Goal: Information Seeking & Learning: Compare options

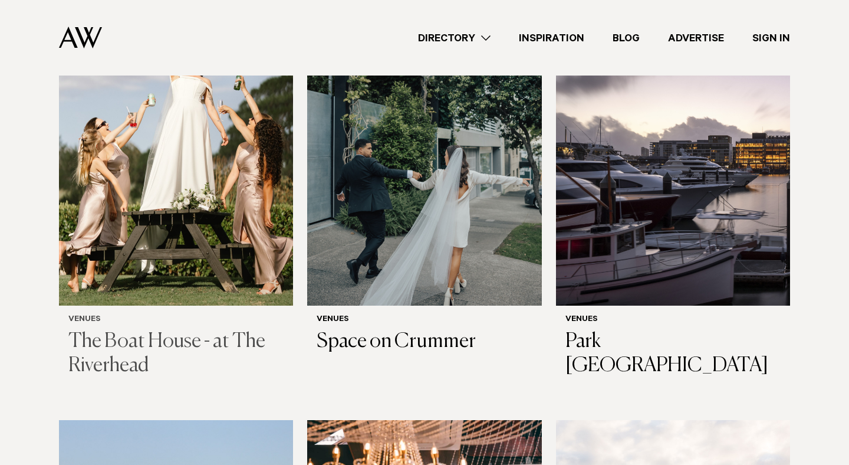
scroll to position [423, 0]
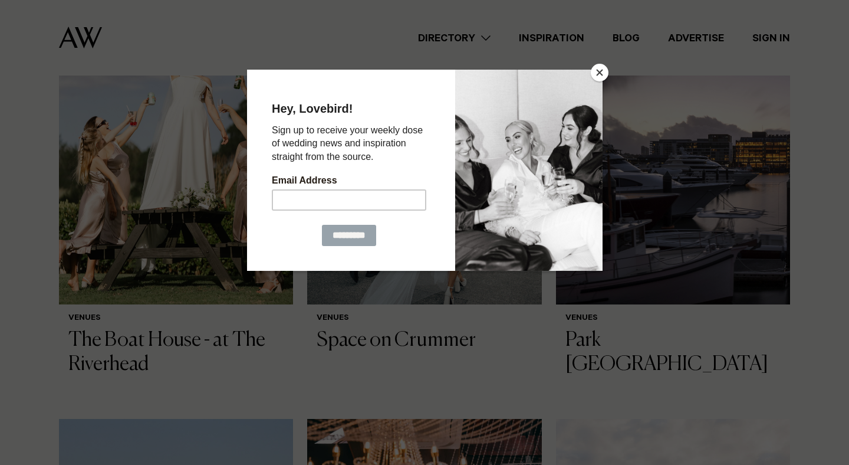
click at [602, 68] on button "Close" at bounding box center [600, 73] width 18 height 18
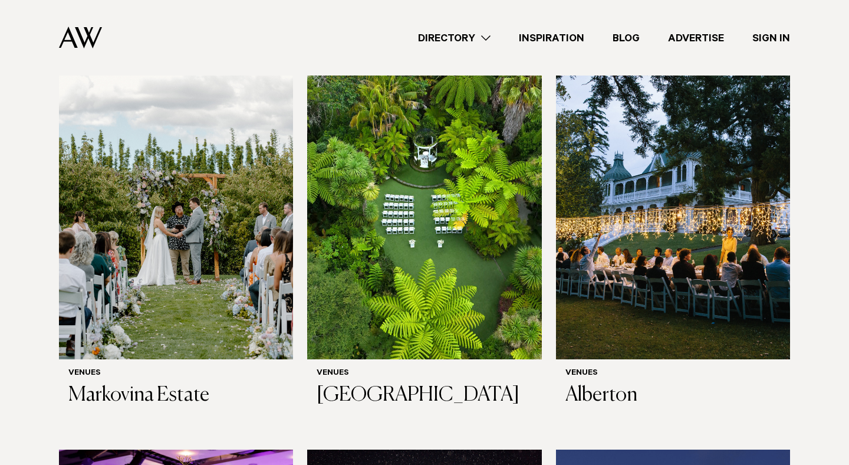
scroll to position [2086, 0]
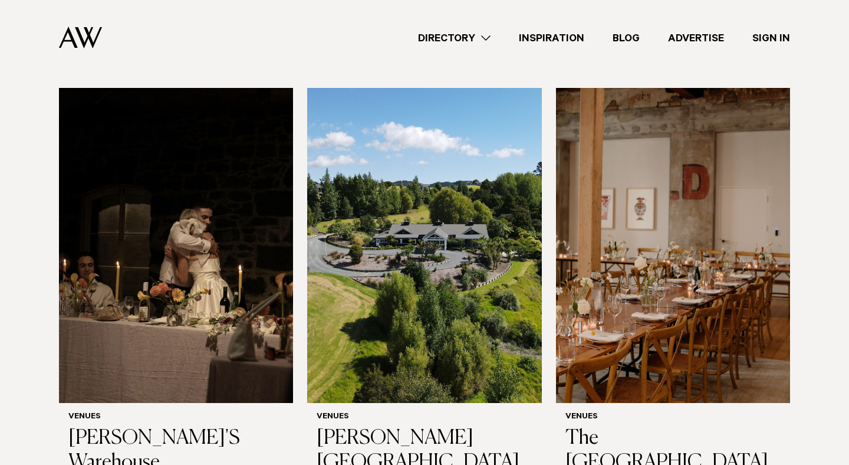
scroll to position [6227, 0]
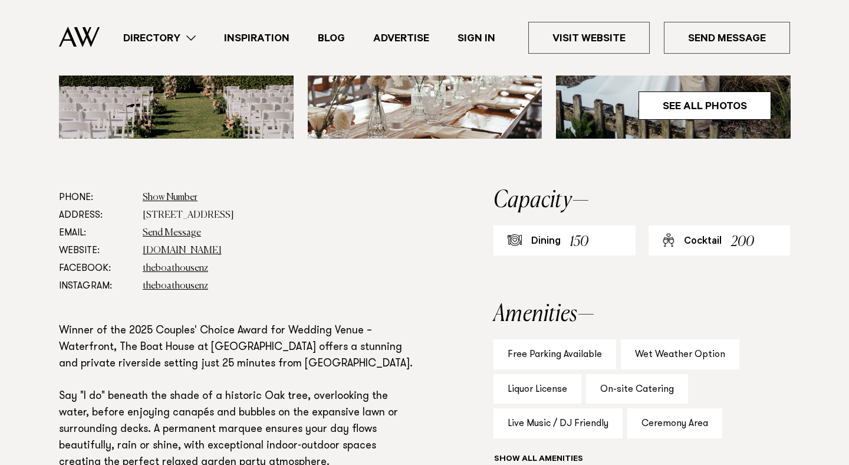
scroll to position [596, 0]
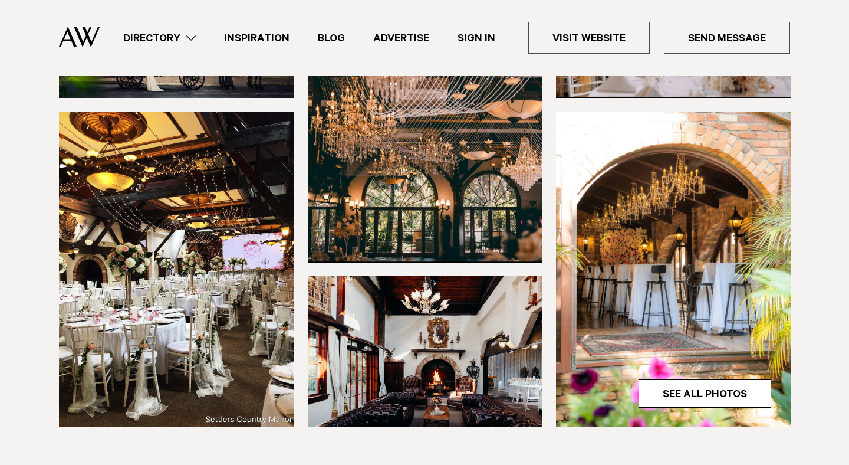
scroll to position [308, 0]
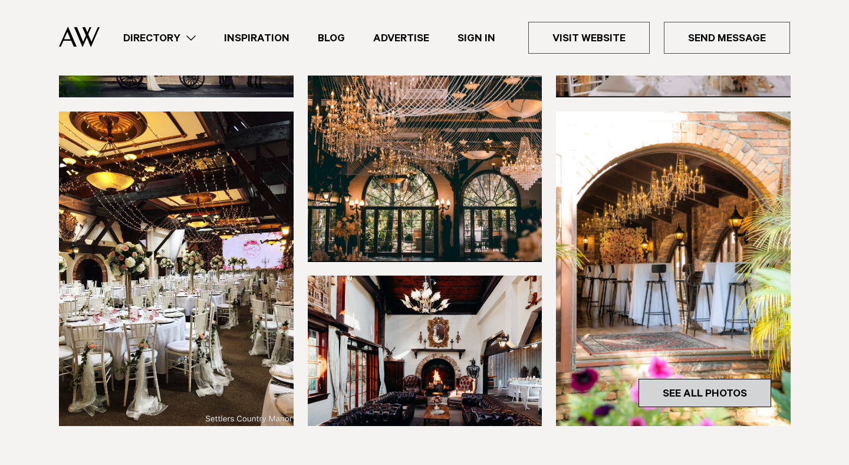
click at [714, 379] on link "See All Photos" at bounding box center [705, 393] width 133 height 28
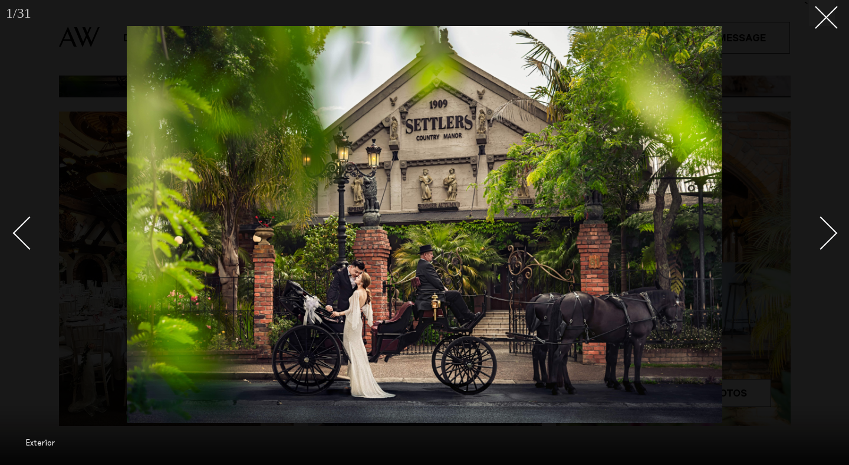
click at [830, 225] on link at bounding box center [814, 232] width 41 height 59
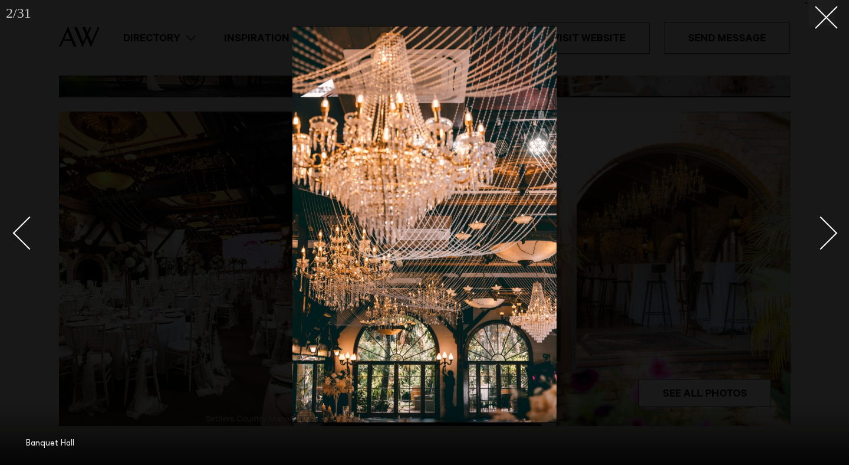
click at [830, 225] on link at bounding box center [814, 232] width 41 height 59
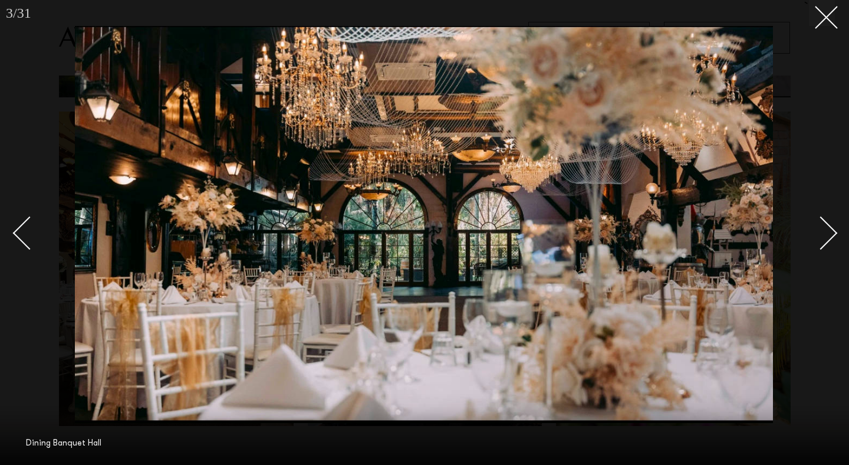
click at [830, 225] on link at bounding box center [814, 232] width 41 height 59
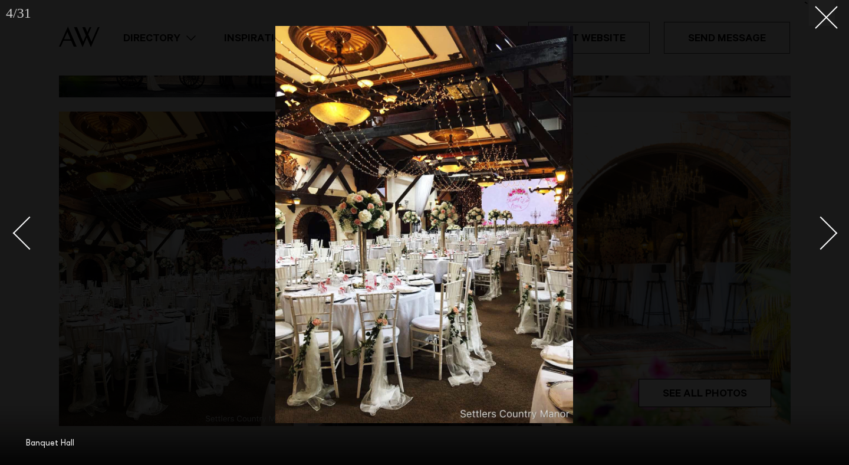
click at [830, 225] on link at bounding box center [814, 232] width 41 height 59
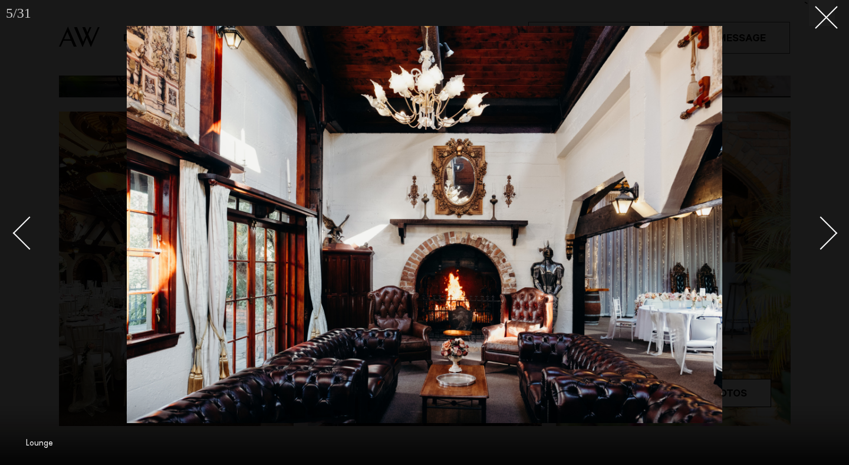
click at [833, 243] on link at bounding box center [814, 232] width 41 height 59
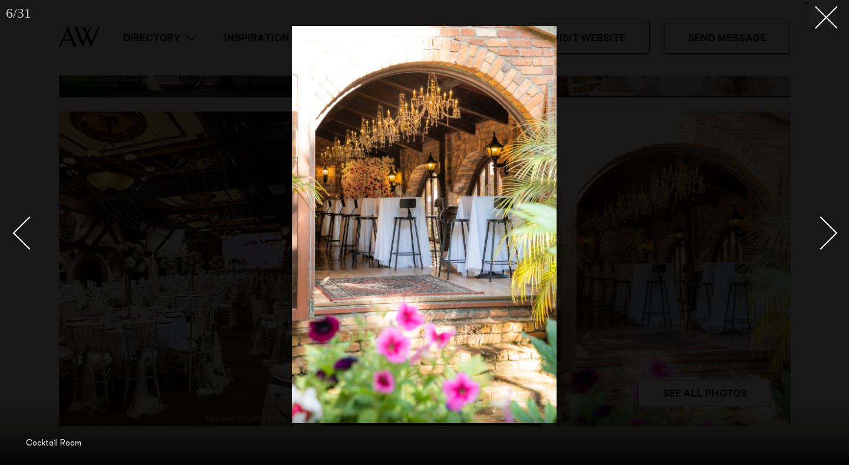
click at [833, 245] on link at bounding box center [814, 232] width 41 height 59
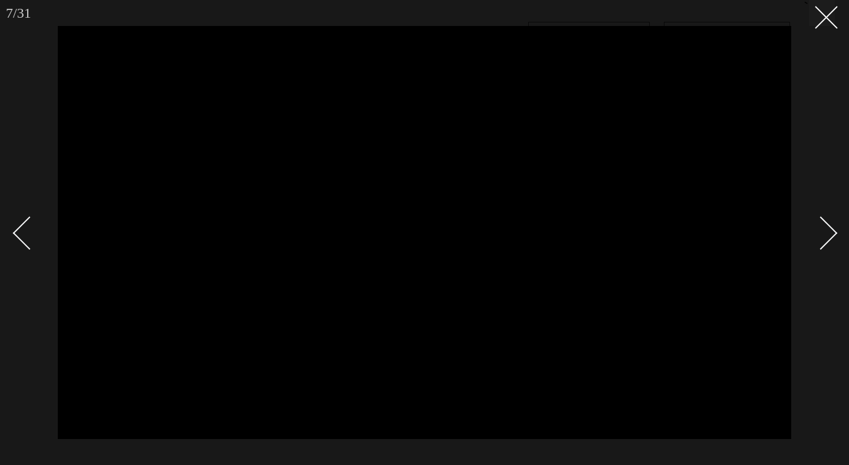
click at [833, 245] on link at bounding box center [814, 232] width 41 height 59
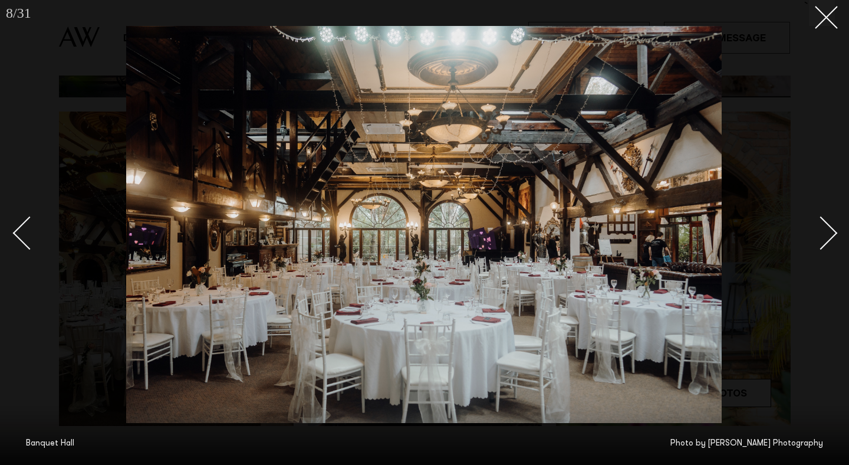
click at [840, 234] on div at bounding box center [424, 232] width 849 height 465
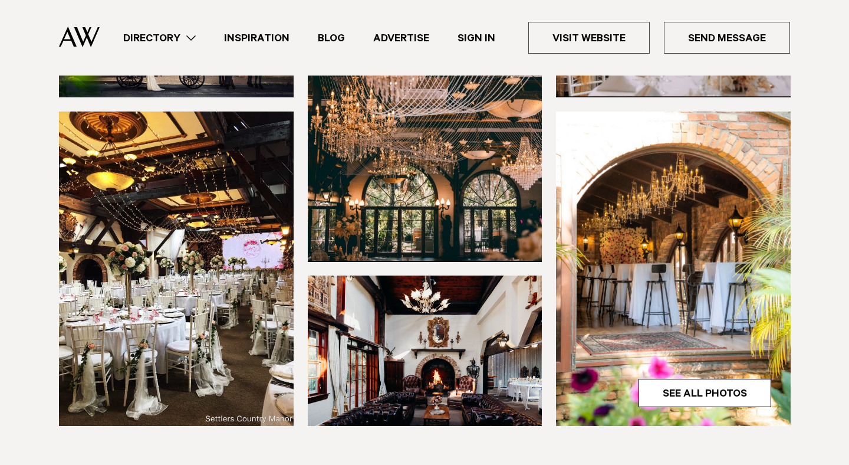
click at [827, 221] on div at bounding box center [424, 186] width 830 height 479
click at [810, 142] on div at bounding box center [424, 186] width 830 height 479
click at [806, 173] on div at bounding box center [424, 186] width 830 height 479
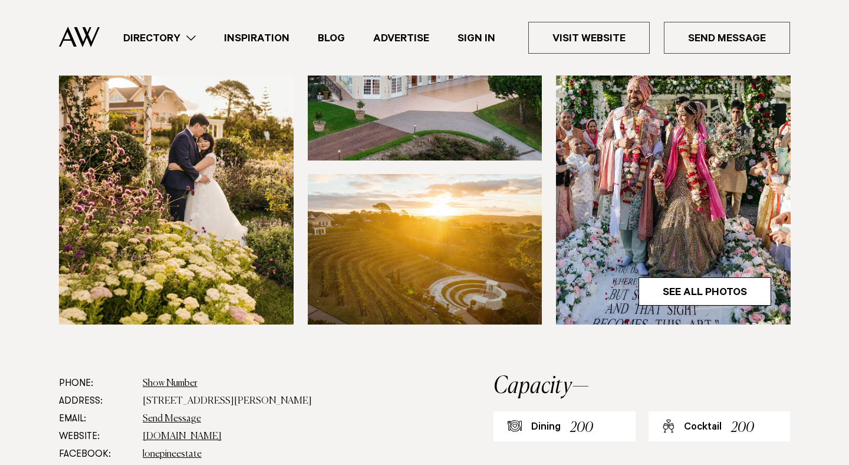
scroll to position [415, 0]
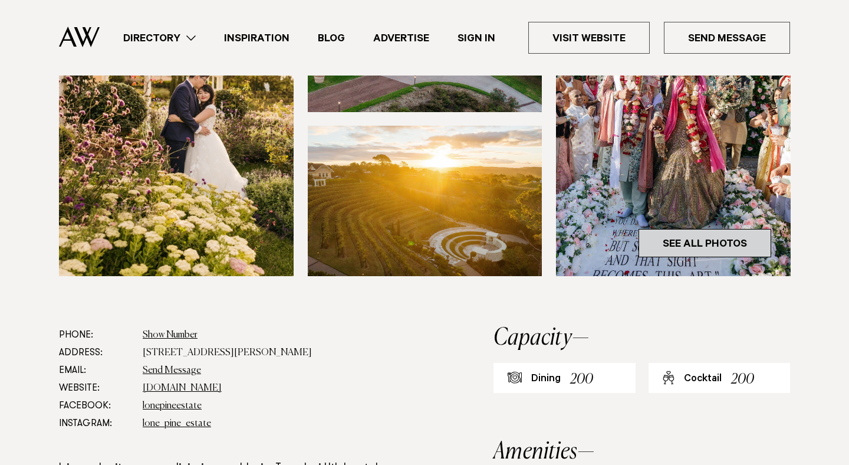
click at [694, 251] on link "See All Photos" at bounding box center [705, 243] width 133 height 28
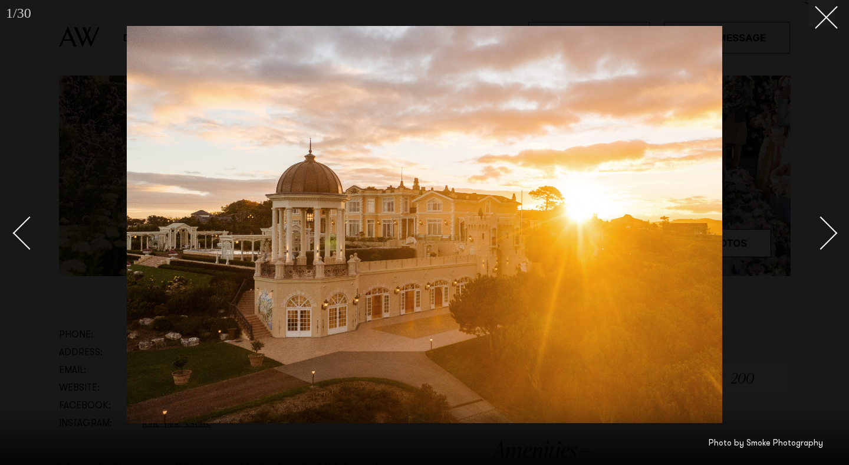
click at [826, 236] on div "Next slide" at bounding box center [821, 233] width 34 height 34
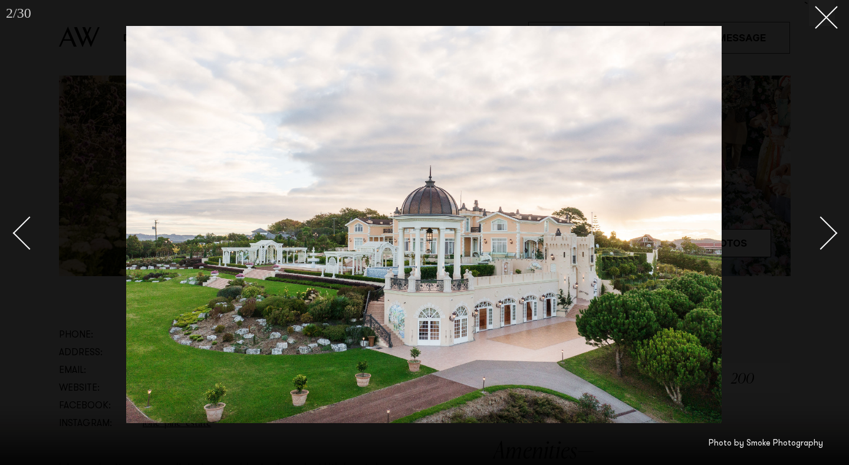
click at [826, 236] on div "Next slide" at bounding box center [821, 233] width 34 height 34
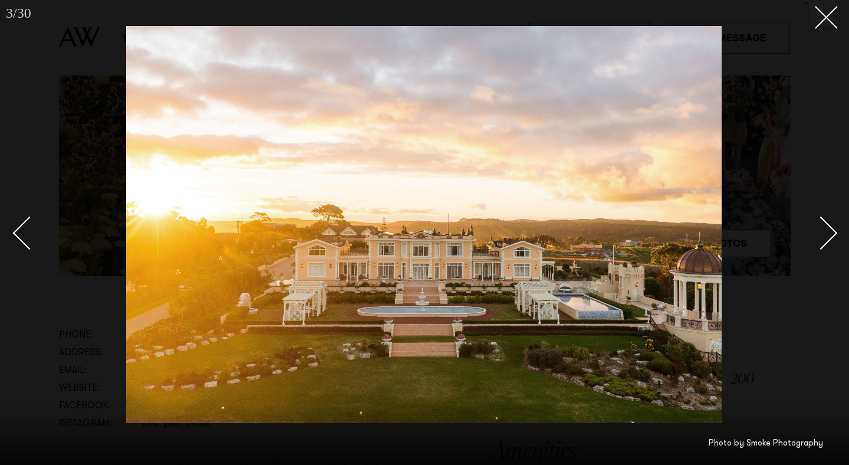
click at [826, 236] on div "Next slide" at bounding box center [821, 233] width 34 height 34
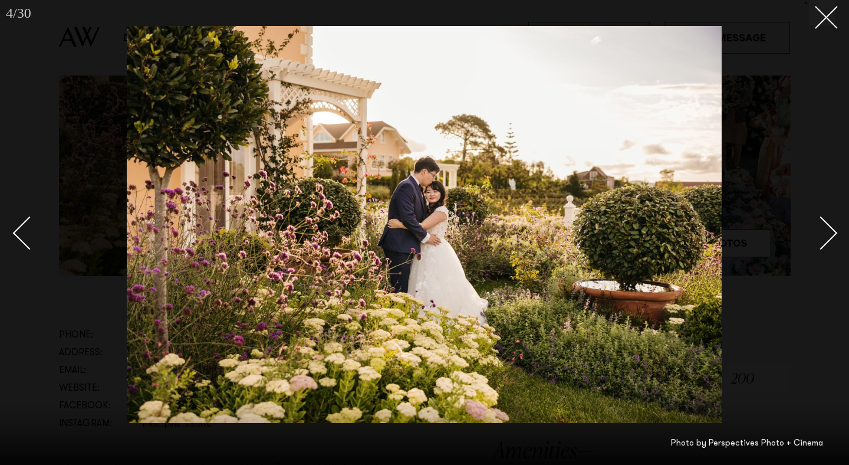
click at [826, 236] on div "Next slide" at bounding box center [821, 233] width 34 height 34
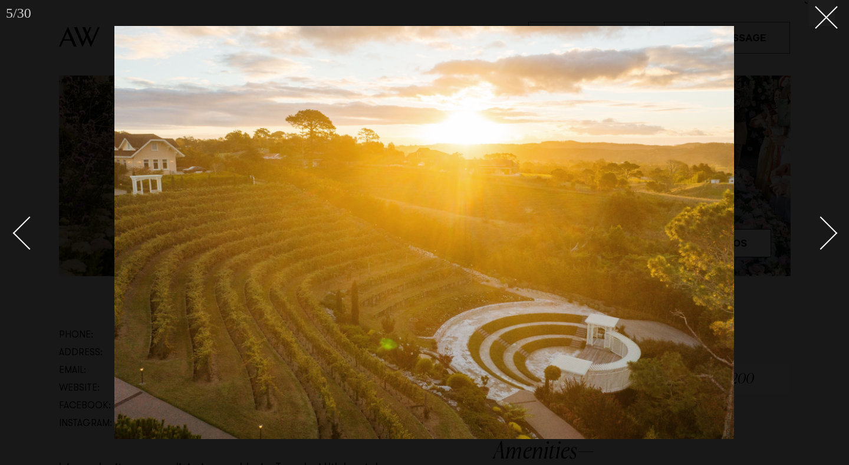
click at [826, 236] on div "Next slide" at bounding box center [821, 233] width 34 height 34
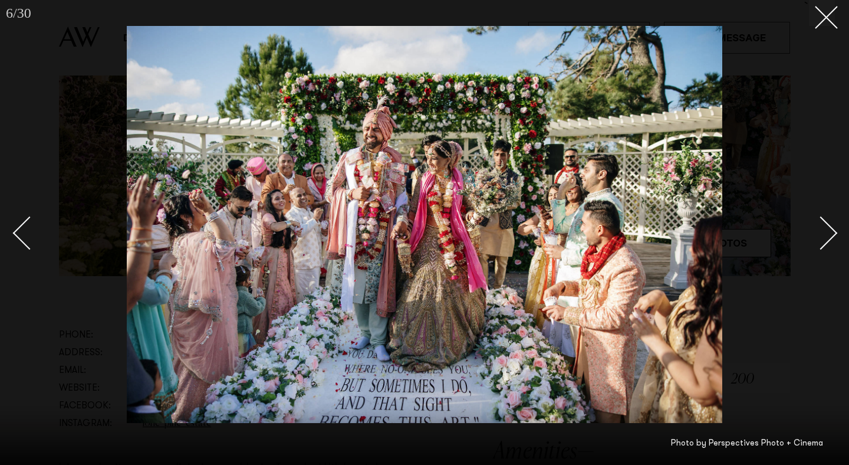
click at [826, 236] on div "Next slide" at bounding box center [821, 233] width 34 height 34
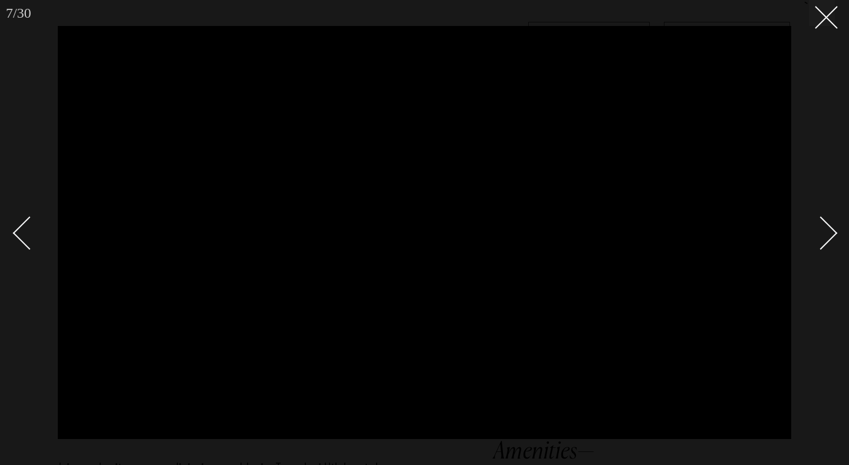
click at [826, 236] on div "Next slide" at bounding box center [821, 233] width 34 height 34
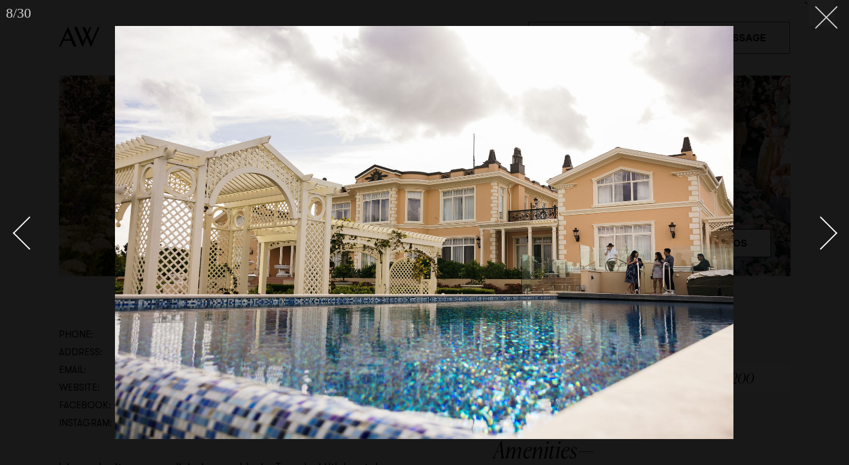
click at [821, 21] on button at bounding box center [822, 13] width 26 height 26
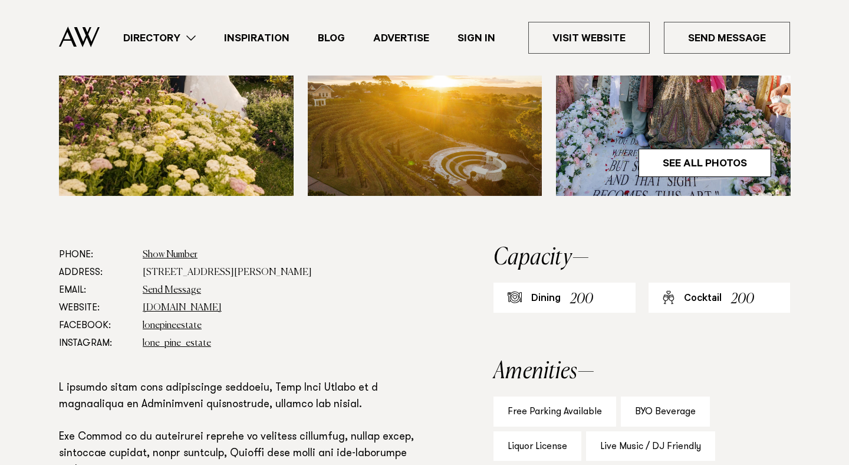
scroll to position [496, 0]
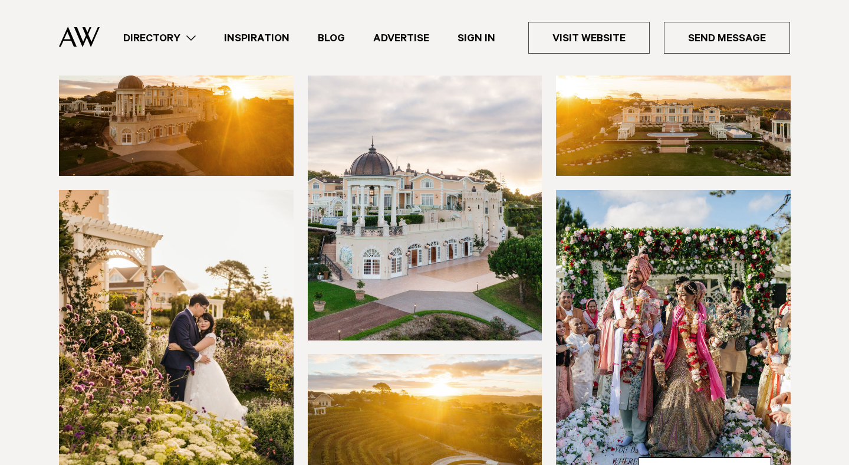
scroll to position [307, 0]
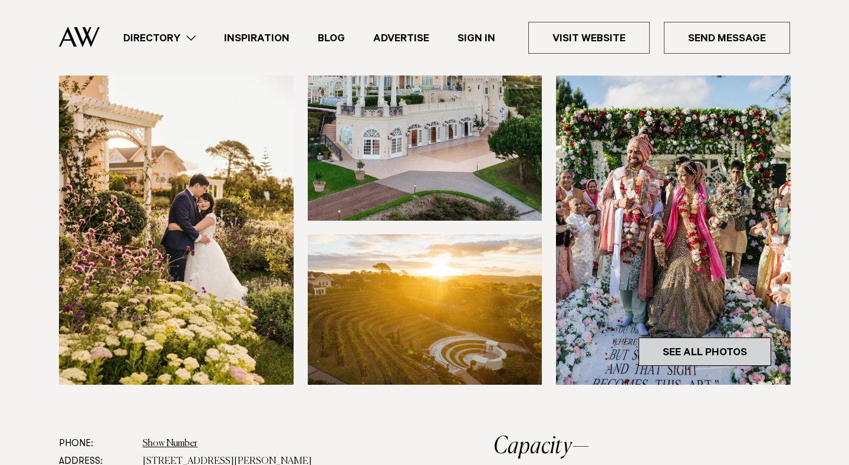
click at [719, 359] on link "See All Photos" at bounding box center [705, 351] width 133 height 28
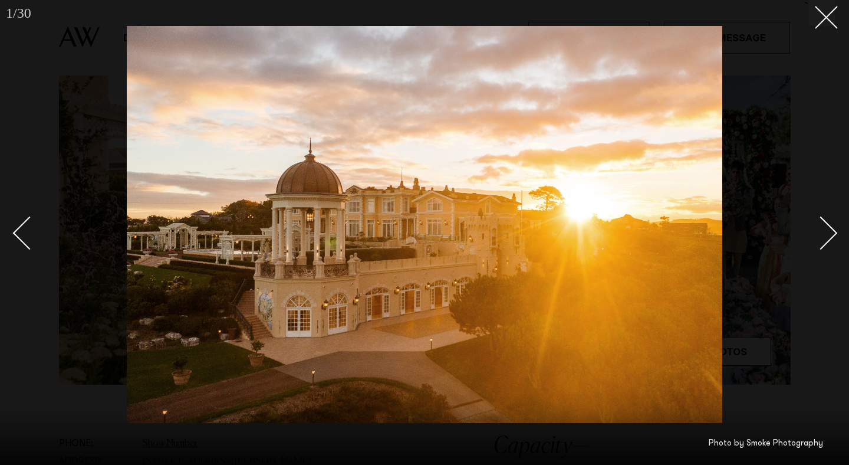
click at [833, 234] on div "Next slide" at bounding box center [821, 233] width 34 height 34
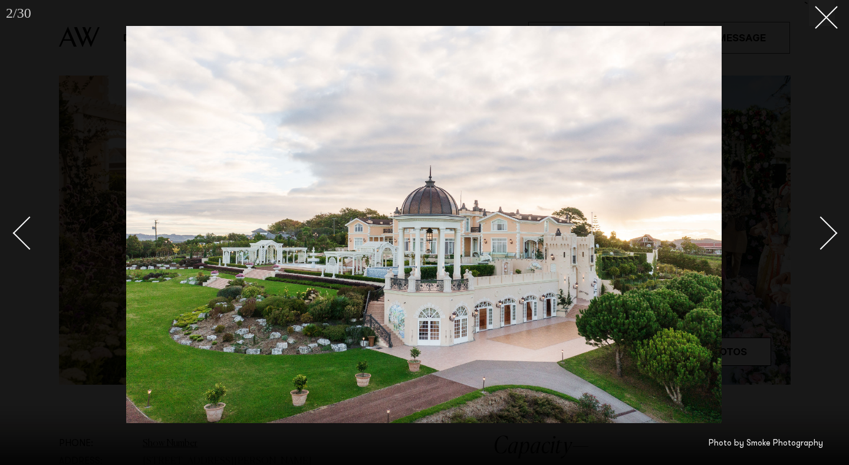
click at [833, 234] on div "Next slide" at bounding box center [821, 233] width 34 height 34
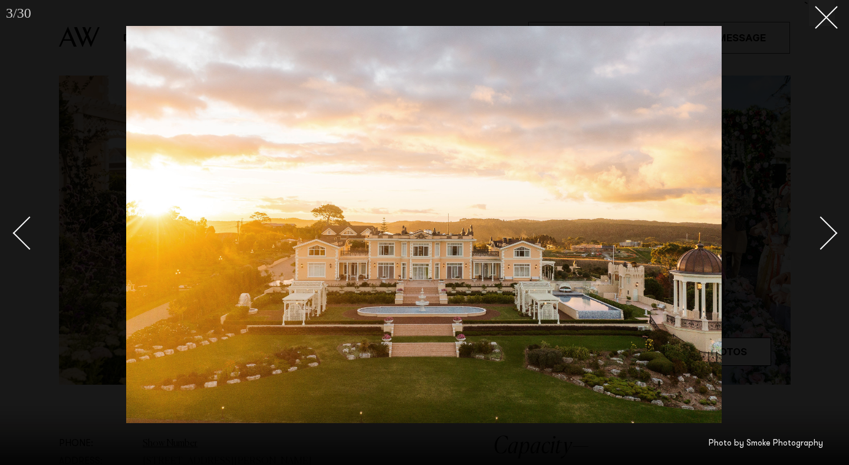
click at [833, 234] on div "Next slide" at bounding box center [821, 233] width 34 height 34
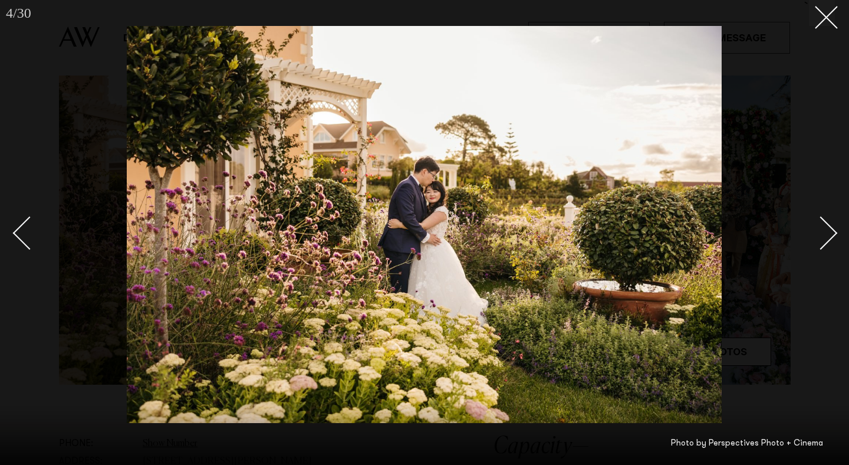
click at [833, 234] on div "Next slide" at bounding box center [821, 233] width 34 height 34
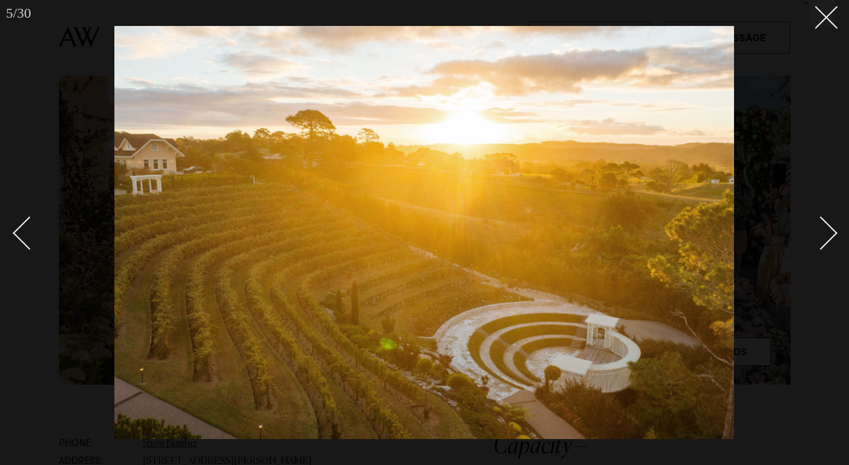
click at [832, 236] on div "Next slide" at bounding box center [821, 233] width 34 height 34
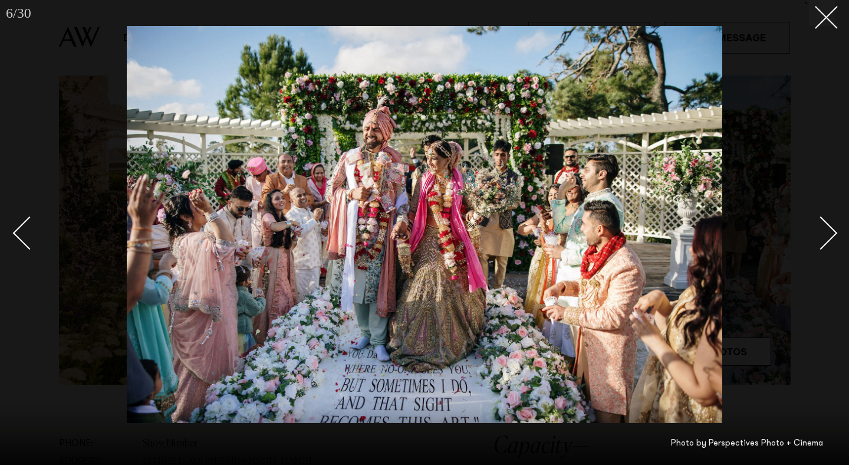
click at [832, 236] on div "Next slide" at bounding box center [821, 233] width 34 height 34
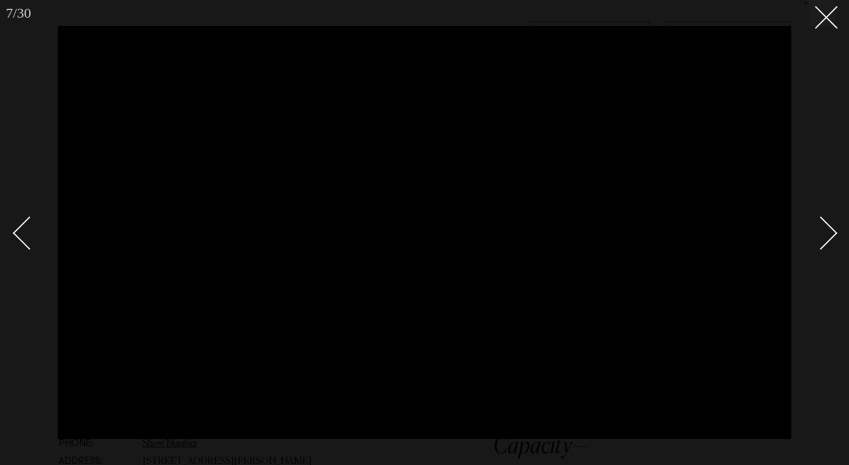
click at [834, 241] on link at bounding box center [814, 232] width 41 height 59
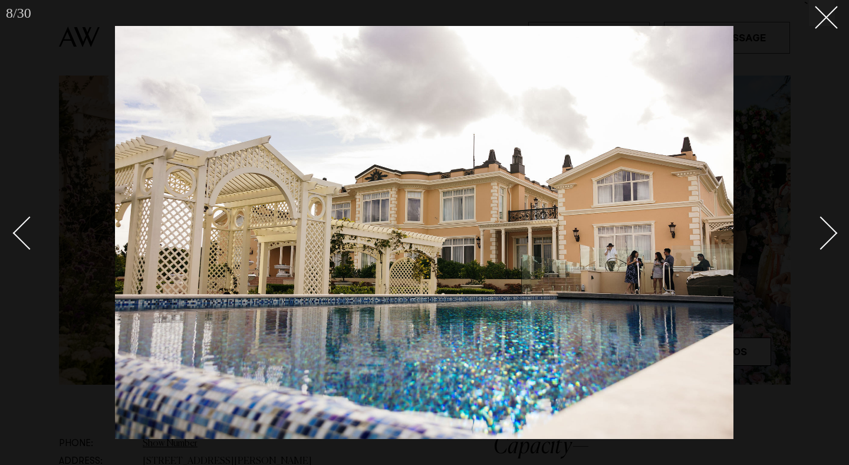
click at [834, 242] on link at bounding box center [814, 232] width 41 height 59
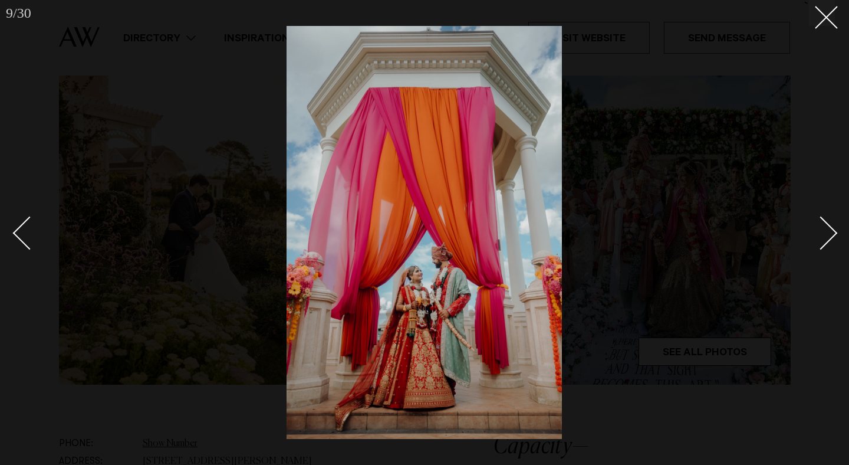
click at [834, 242] on link at bounding box center [814, 232] width 41 height 59
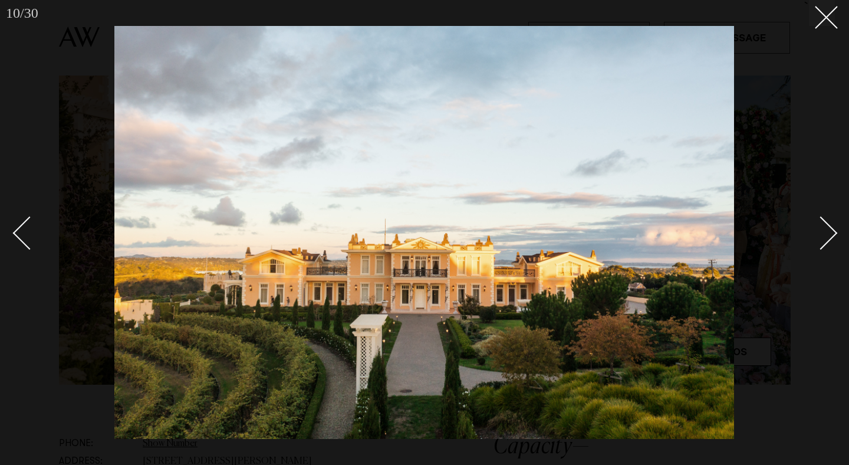
click at [833, 225] on link at bounding box center [814, 232] width 41 height 59
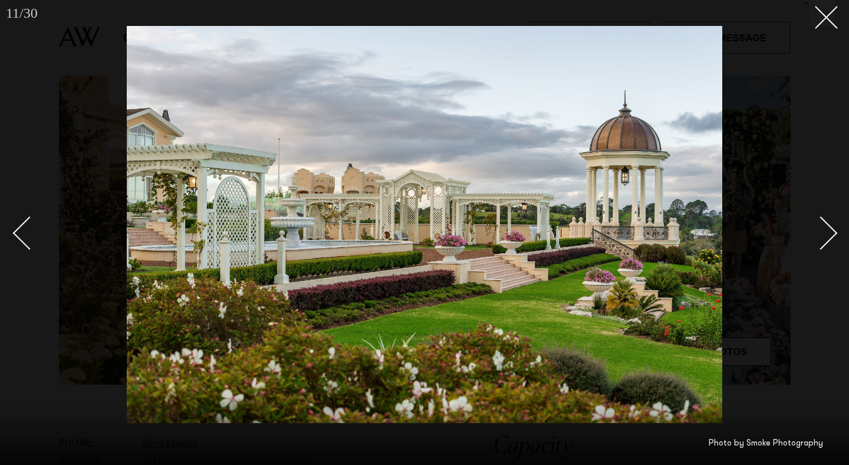
click at [834, 235] on div "Next slide" at bounding box center [821, 233] width 34 height 34
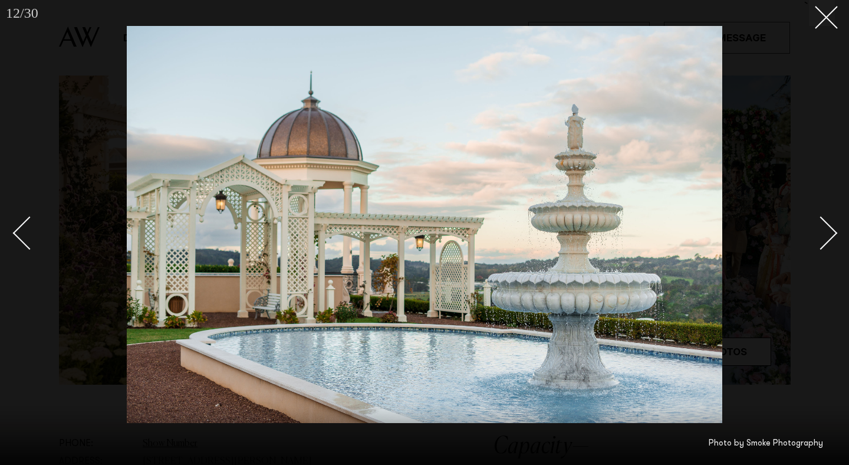
click at [834, 235] on div "Next slide" at bounding box center [821, 233] width 34 height 34
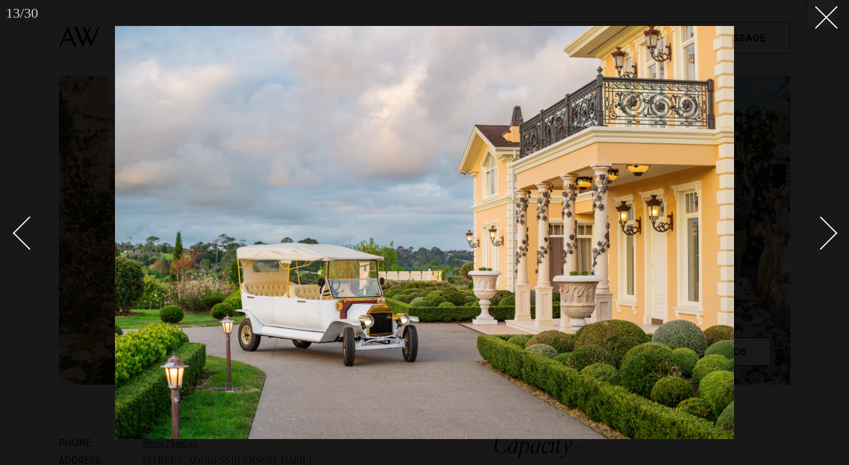
click at [828, 232] on div "Next slide" at bounding box center [821, 233] width 34 height 34
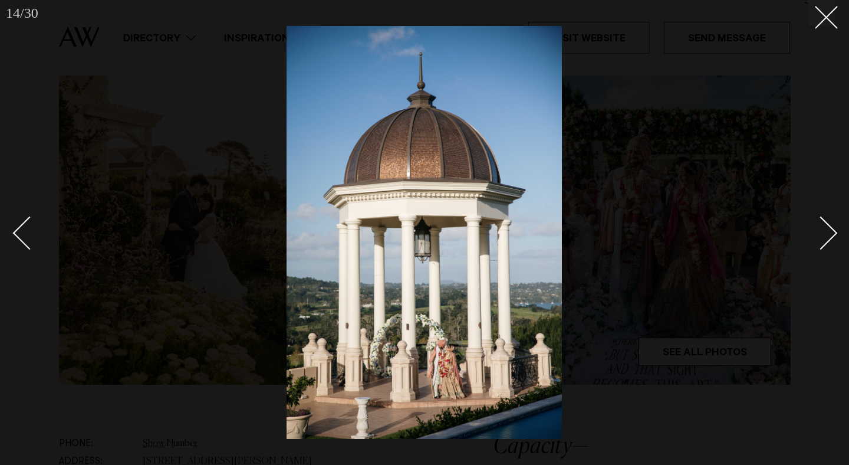
click at [829, 240] on div "Next slide" at bounding box center [821, 233] width 34 height 34
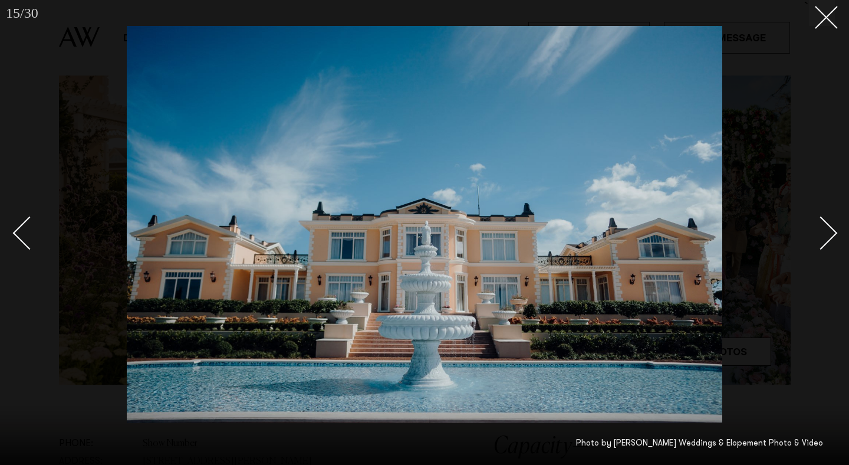
click at [829, 240] on div "Next slide" at bounding box center [821, 233] width 34 height 34
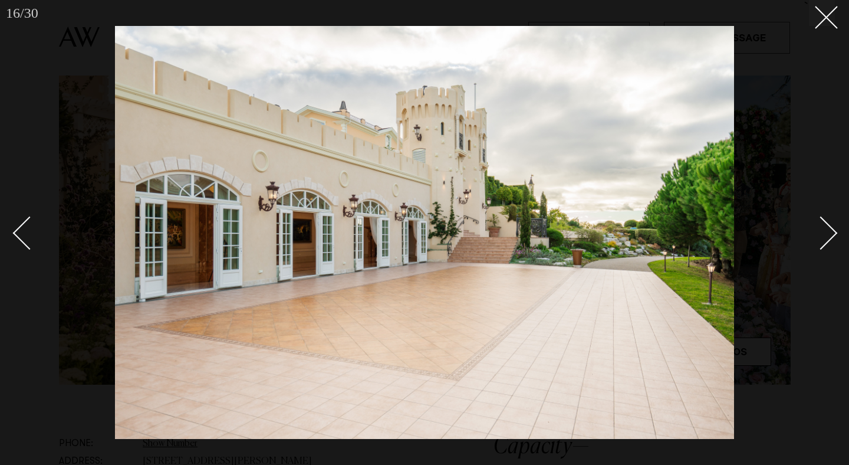
click at [829, 240] on div "Next slide" at bounding box center [821, 233] width 34 height 34
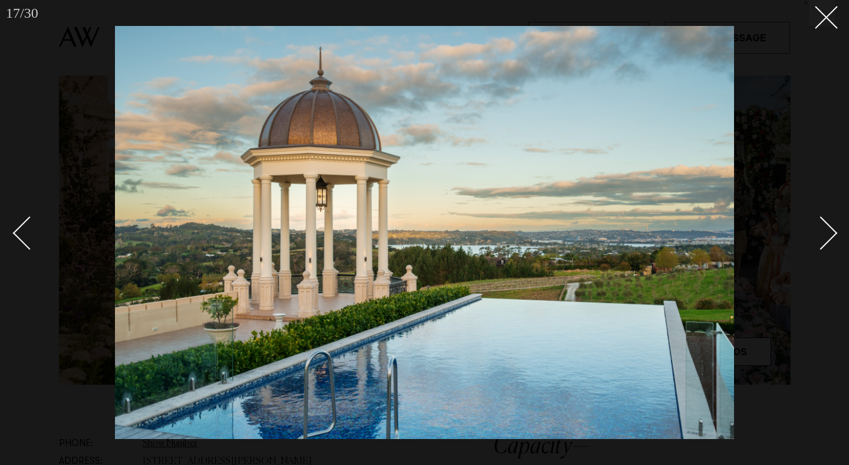
click at [829, 240] on div "Next slide" at bounding box center [821, 233] width 34 height 34
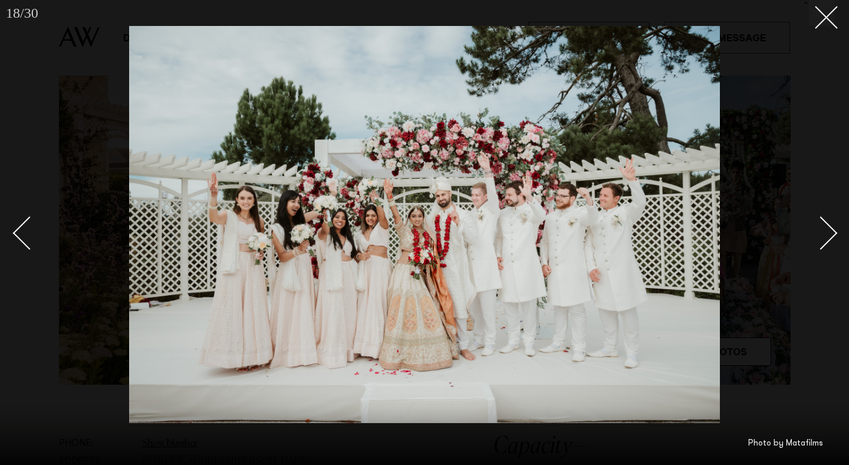
click at [829, 240] on div "Next slide" at bounding box center [821, 233] width 34 height 34
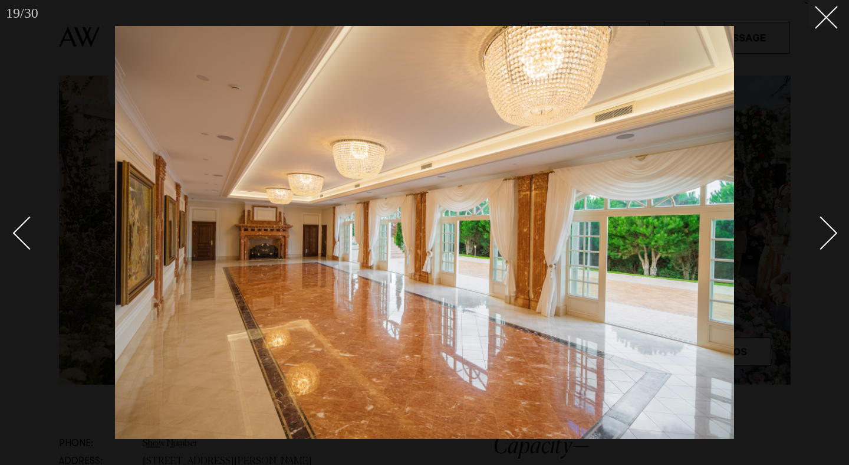
click at [829, 240] on div "Next slide" at bounding box center [821, 233] width 34 height 34
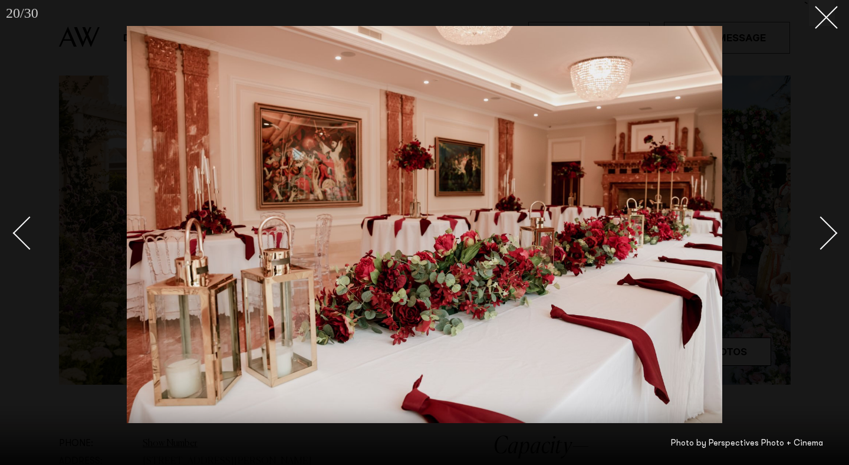
click at [829, 240] on div "Next slide" at bounding box center [821, 233] width 34 height 34
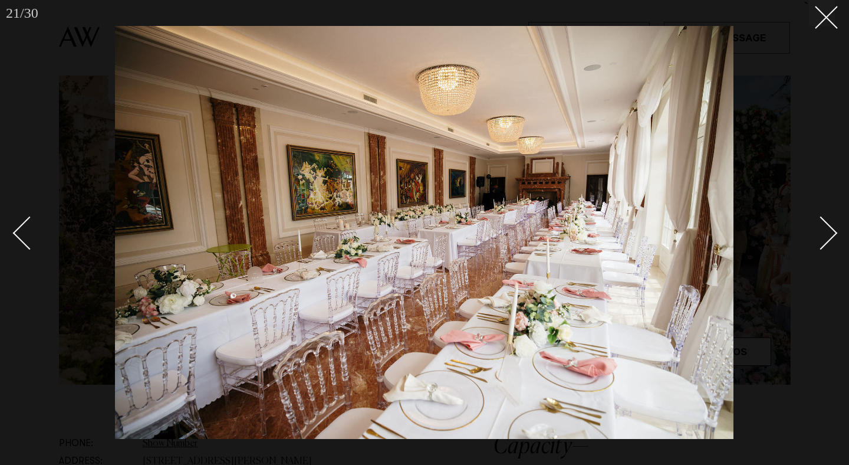
click at [829, 238] on div "Next slide" at bounding box center [821, 233] width 34 height 34
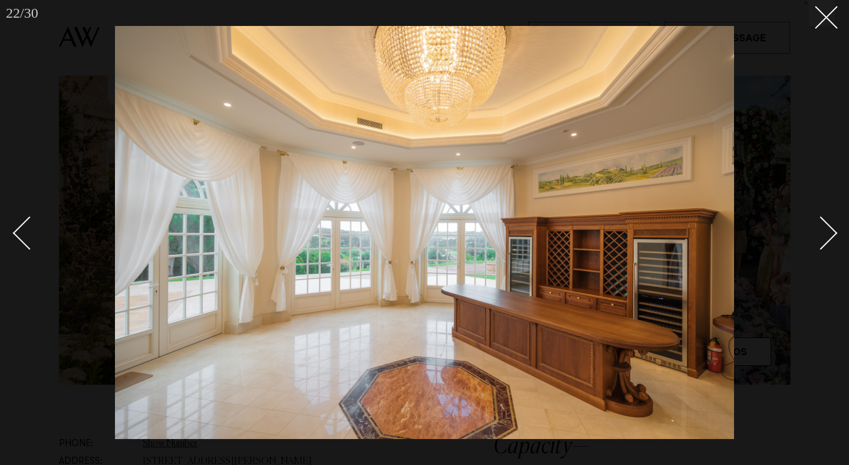
click at [829, 238] on div "Next slide" at bounding box center [821, 233] width 34 height 34
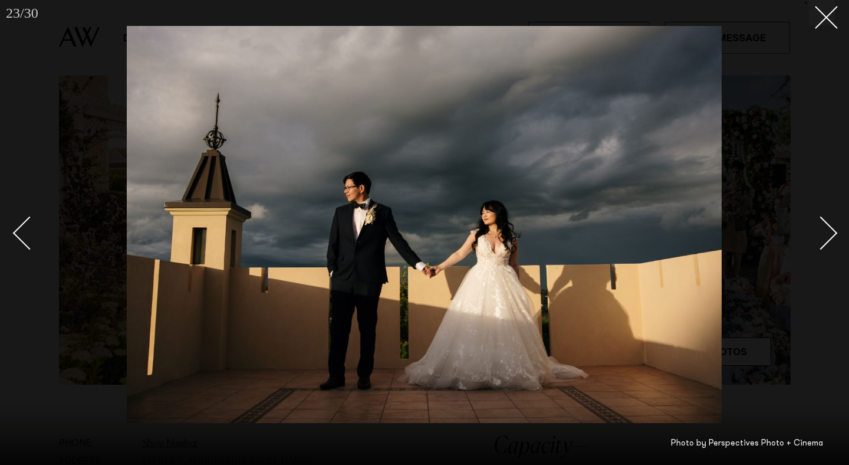
click at [829, 238] on div "Next slide" at bounding box center [821, 233] width 34 height 34
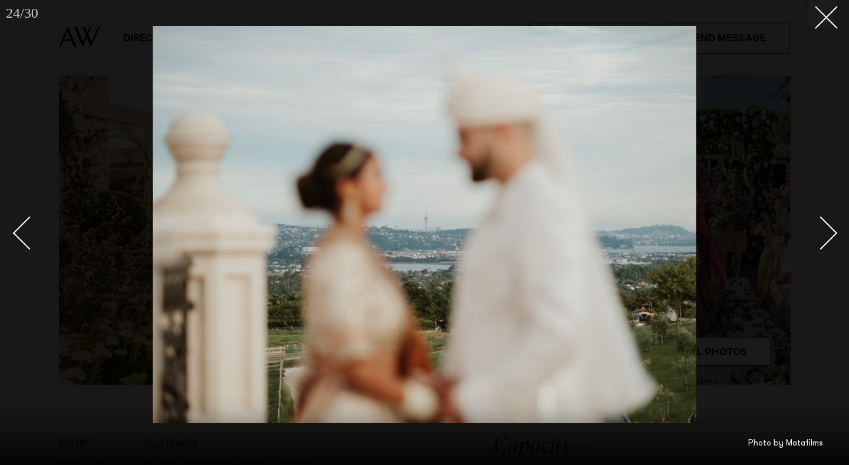
click at [829, 238] on div "Next slide" at bounding box center [821, 233] width 34 height 34
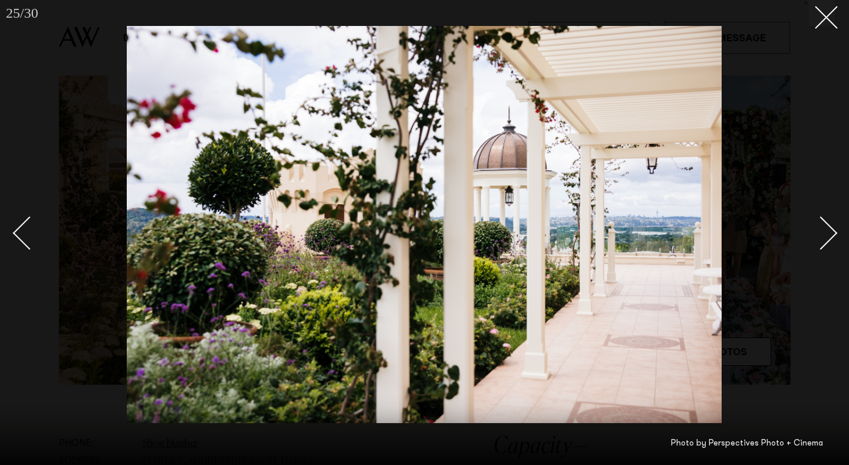
click at [829, 238] on div "Next slide" at bounding box center [821, 233] width 34 height 34
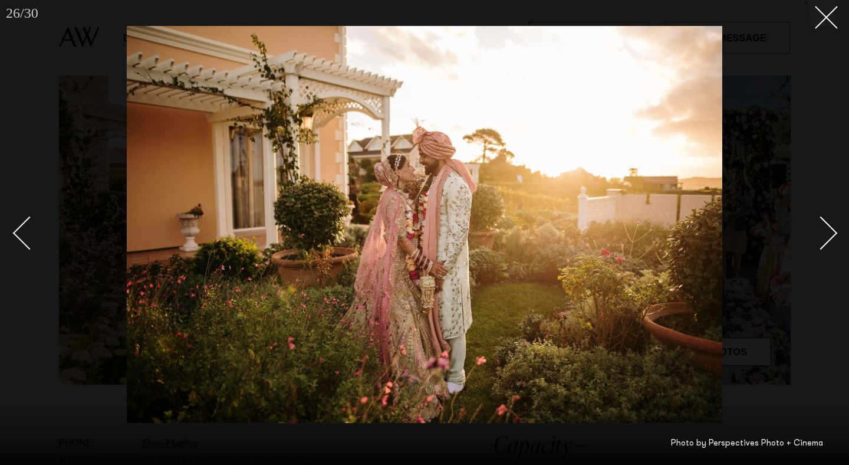
click at [829, 238] on div "Next slide" at bounding box center [821, 233] width 34 height 34
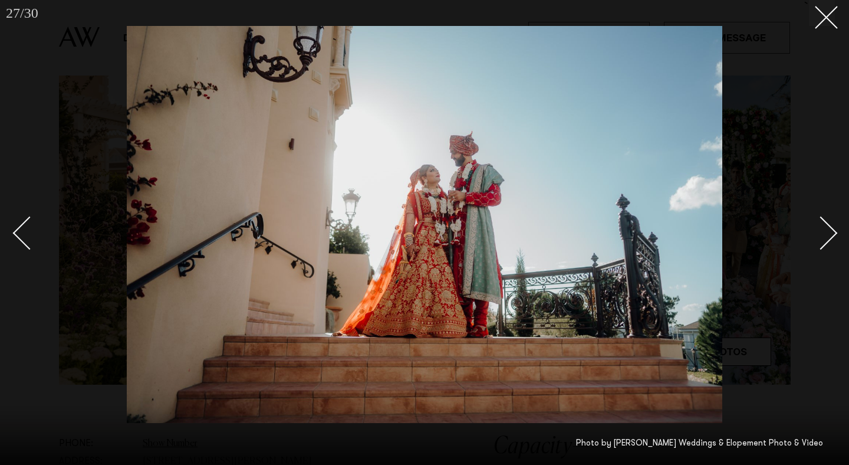
click at [829, 238] on div "Next slide" at bounding box center [821, 233] width 34 height 34
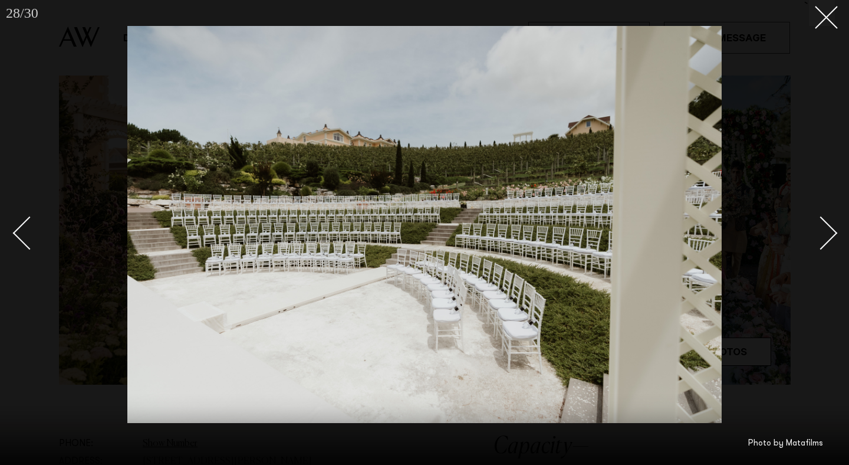
click at [830, 238] on div "Next slide" at bounding box center [821, 233] width 34 height 34
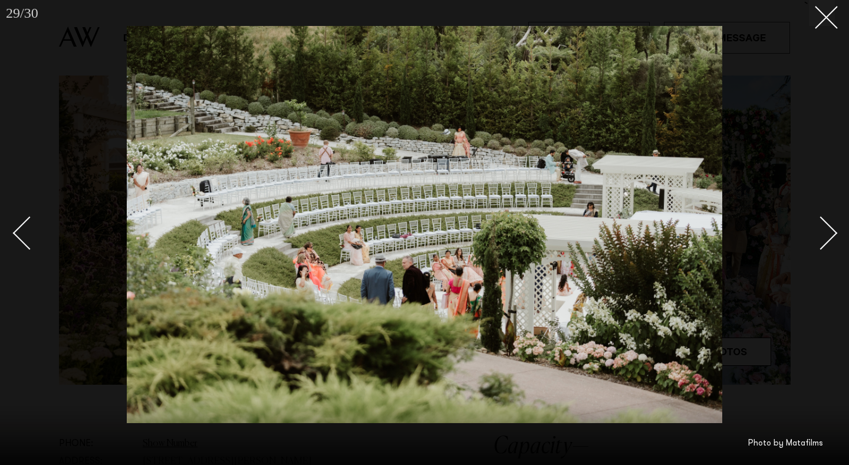
click at [822, 114] on div at bounding box center [424, 232] width 849 height 465
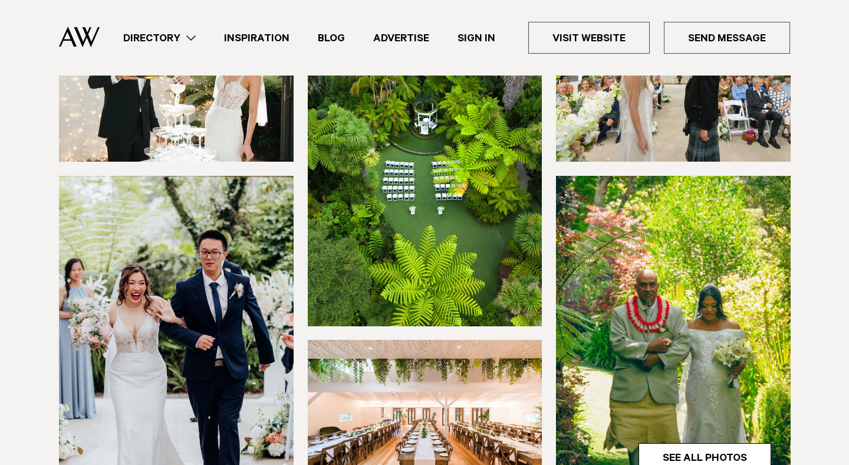
scroll to position [197, 0]
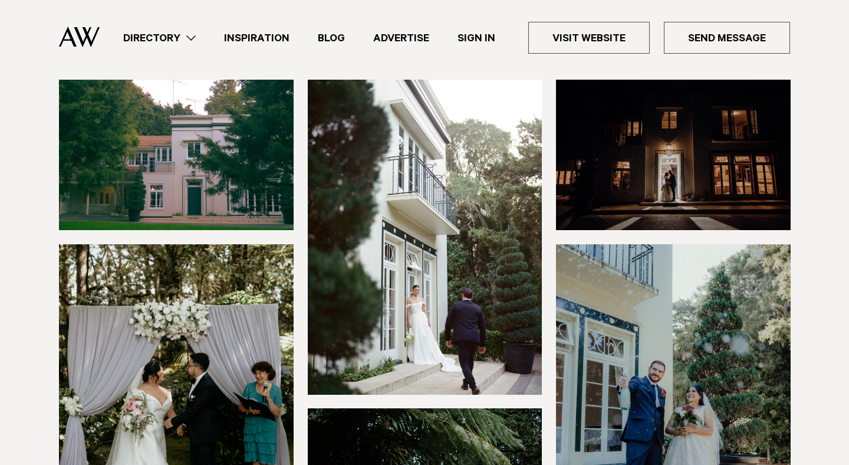
scroll to position [346, 0]
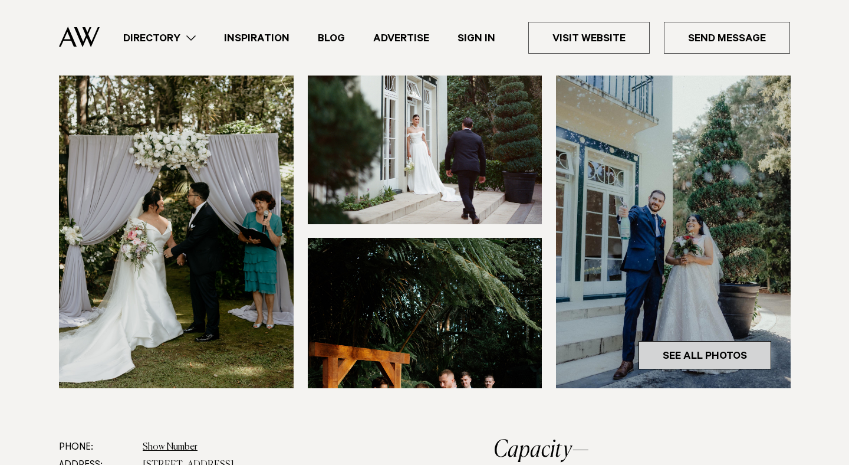
click at [757, 341] on link "See All Photos" at bounding box center [705, 355] width 133 height 28
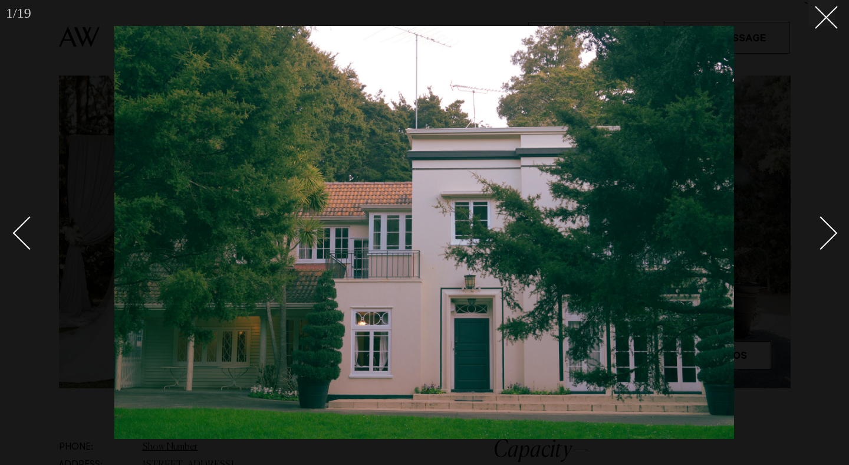
click at [834, 238] on link at bounding box center [814, 232] width 41 height 59
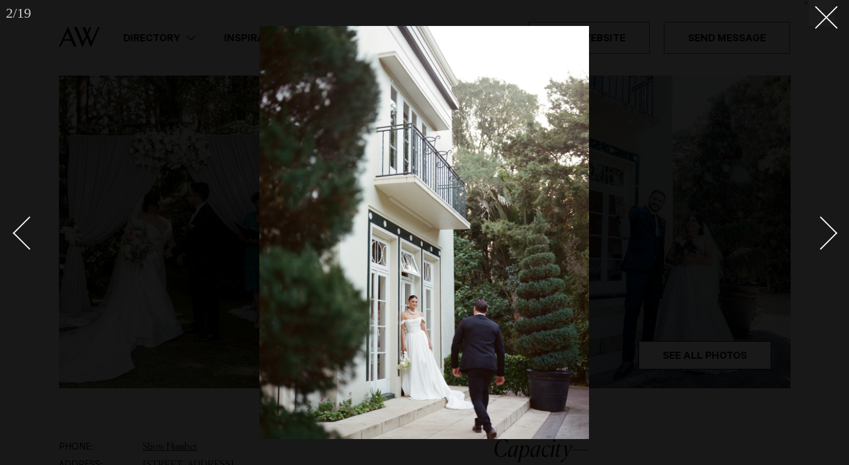
click at [834, 238] on link at bounding box center [814, 232] width 41 height 59
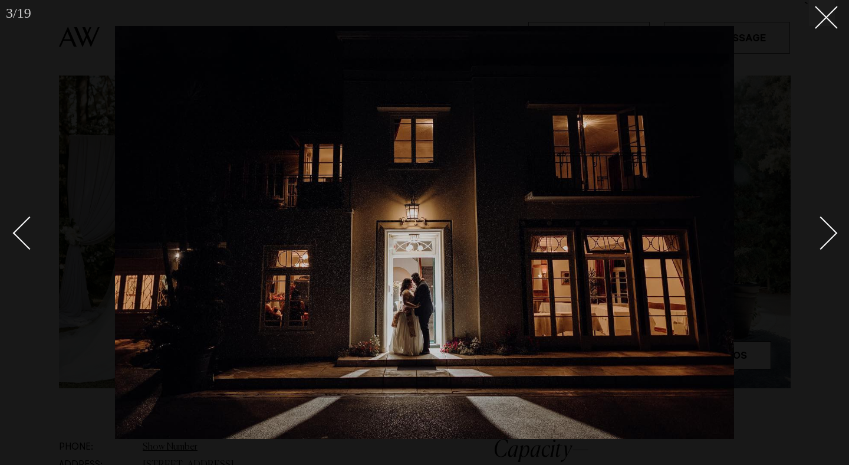
click at [834, 238] on link at bounding box center [814, 232] width 41 height 59
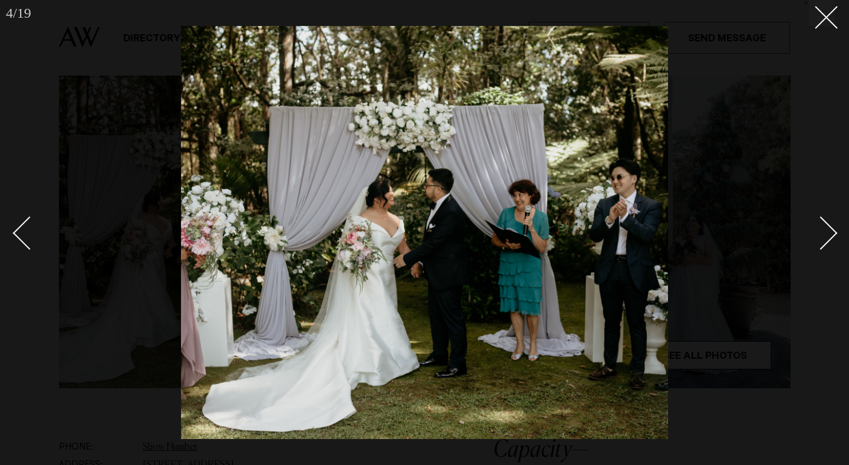
click at [834, 238] on link at bounding box center [814, 232] width 41 height 59
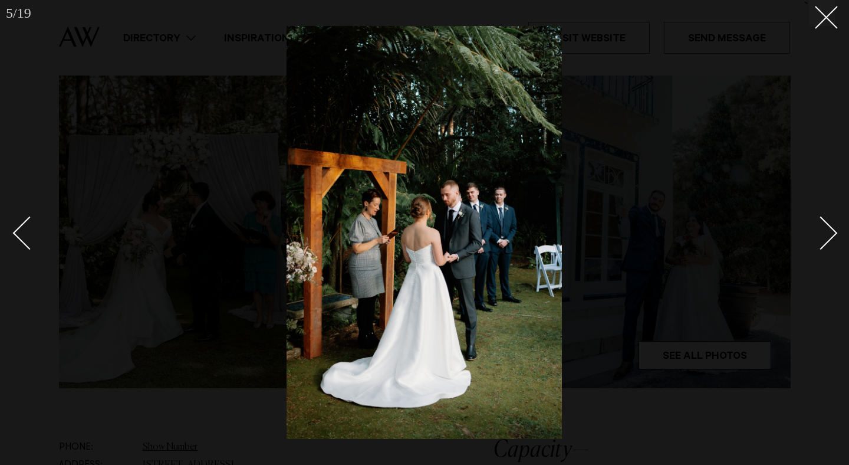
click at [834, 238] on link at bounding box center [814, 232] width 41 height 59
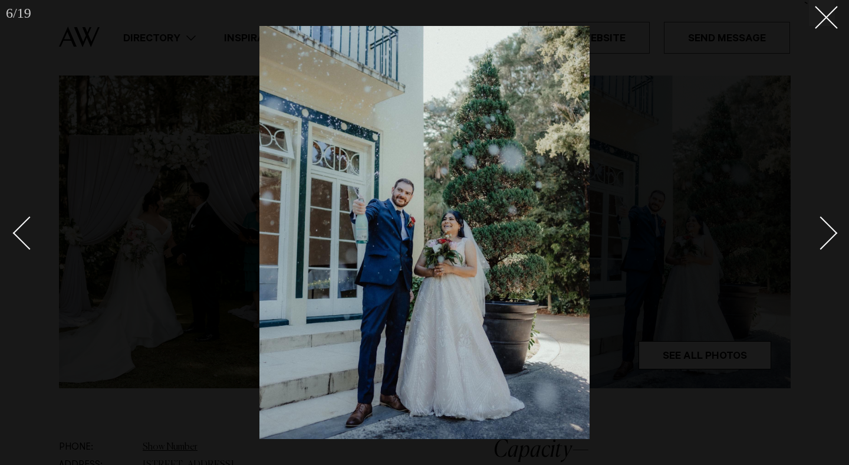
click at [834, 238] on link at bounding box center [814, 232] width 41 height 59
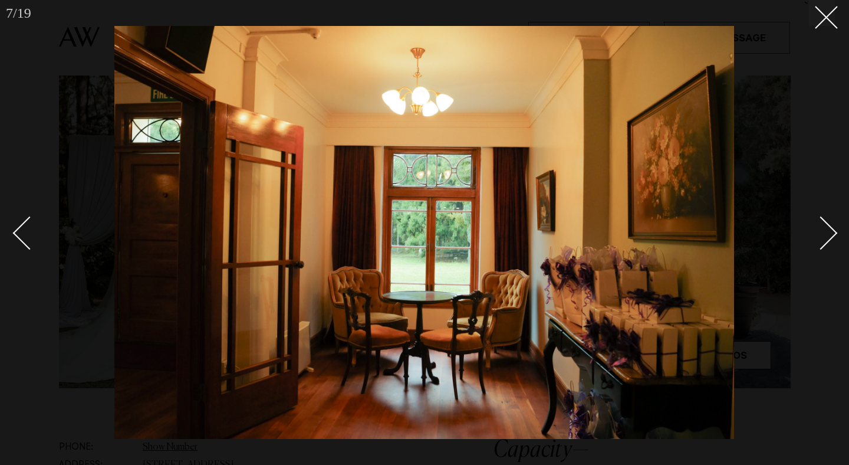
click at [834, 238] on link at bounding box center [814, 232] width 41 height 59
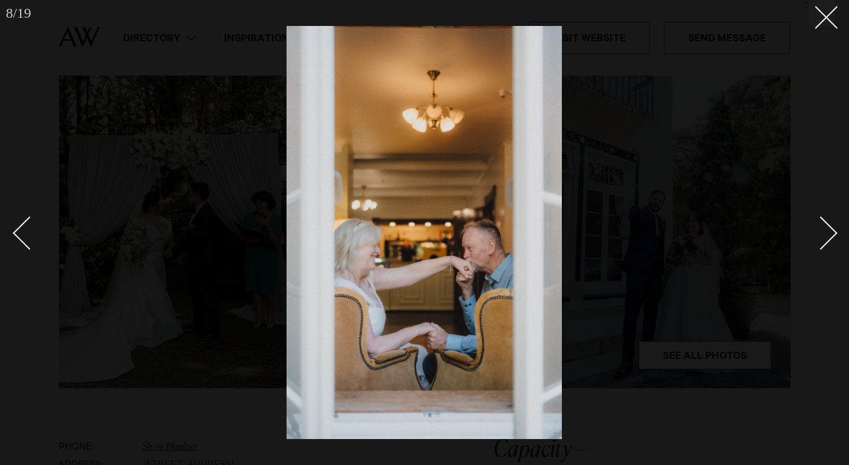
click at [834, 238] on link at bounding box center [814, 232] width 41 height 59
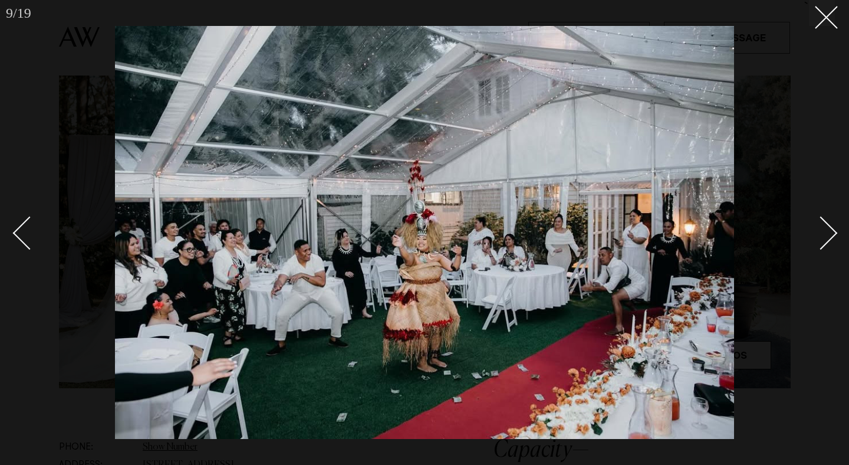
click at [834, 238] on link at bounding box center [814, 232] width 41 height 59
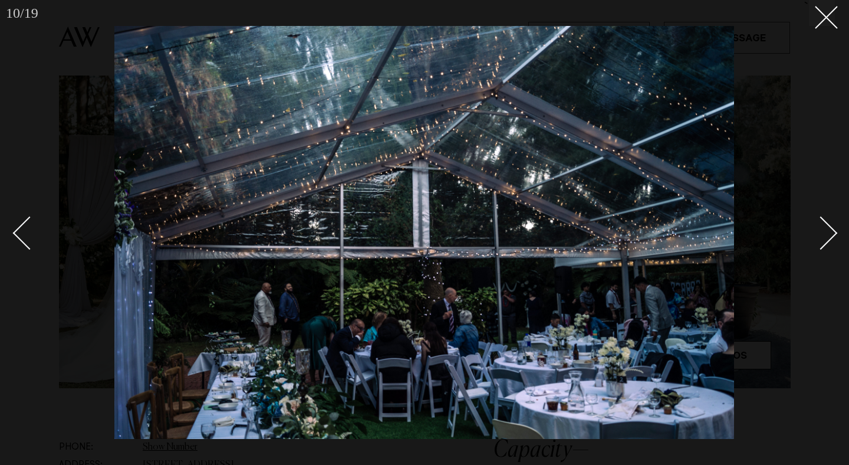
click at [834, 238] on link at bounding box center [814, 232] width 41 height 59
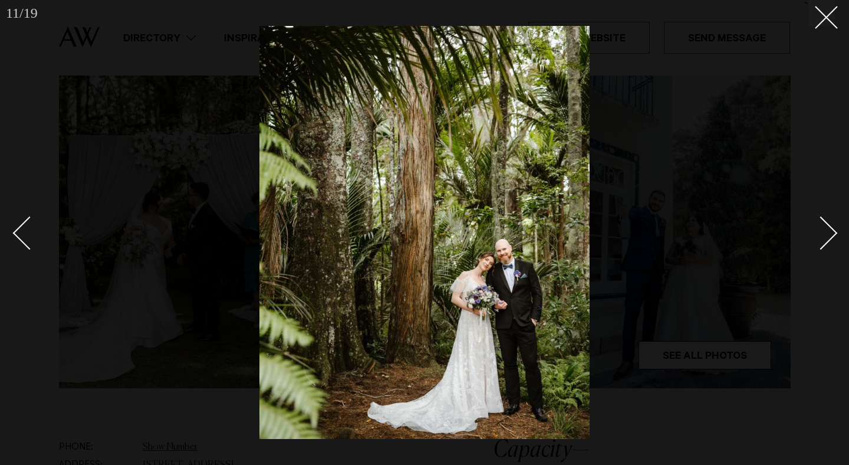
click at [834, 238] on link at bounding box center [814, 232] width 41 height 59
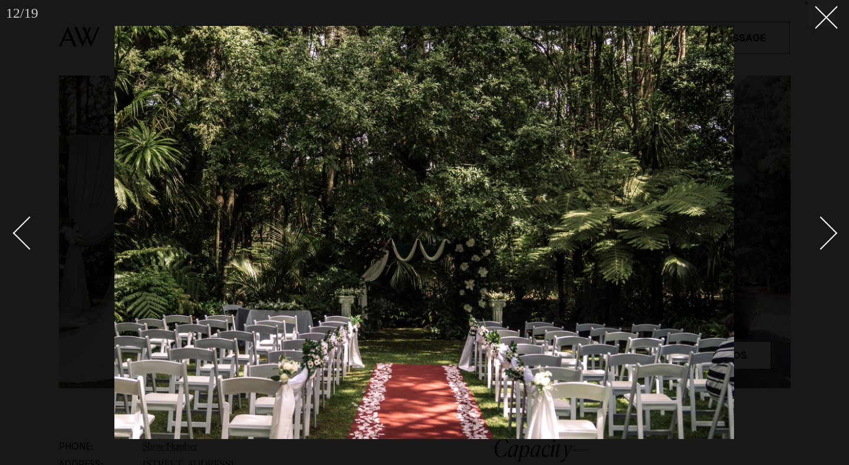
click at [834, 238] on link at bounding box center [814, 232] width 41 height 59
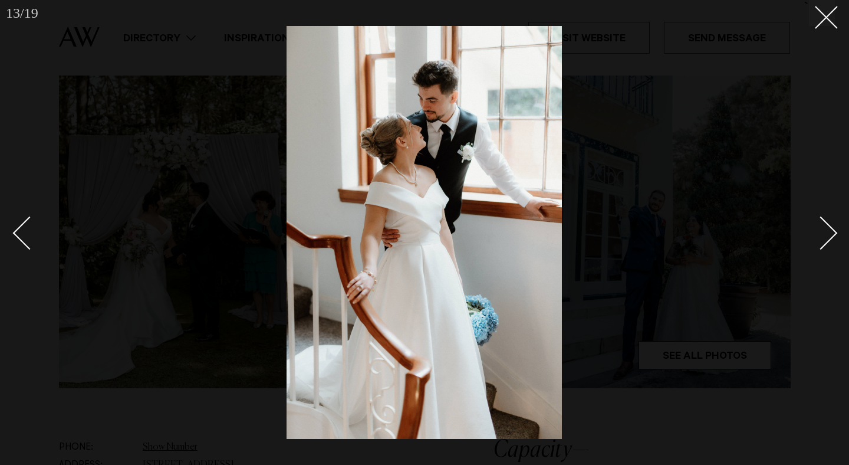
click at [833, 238] on link at bounding box center [814, 232] width 41 height 59
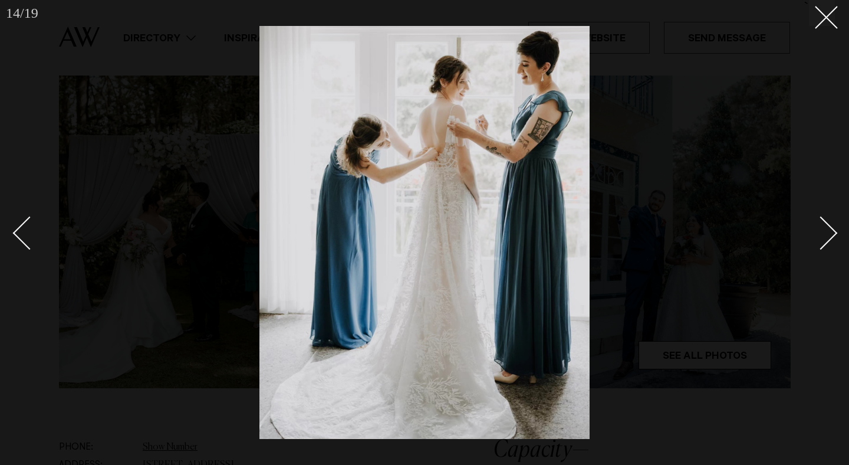
click at [834, 239] on link at bounding box center [814, 232] width 41 height 59
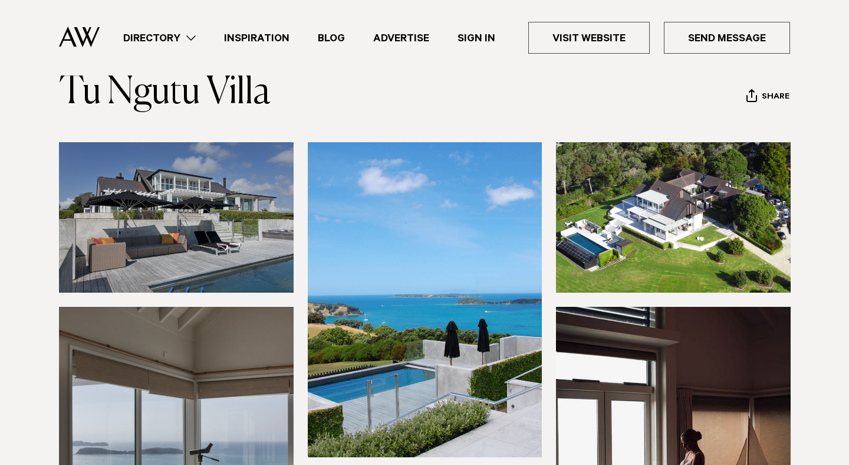
scroll to position [45, 0]
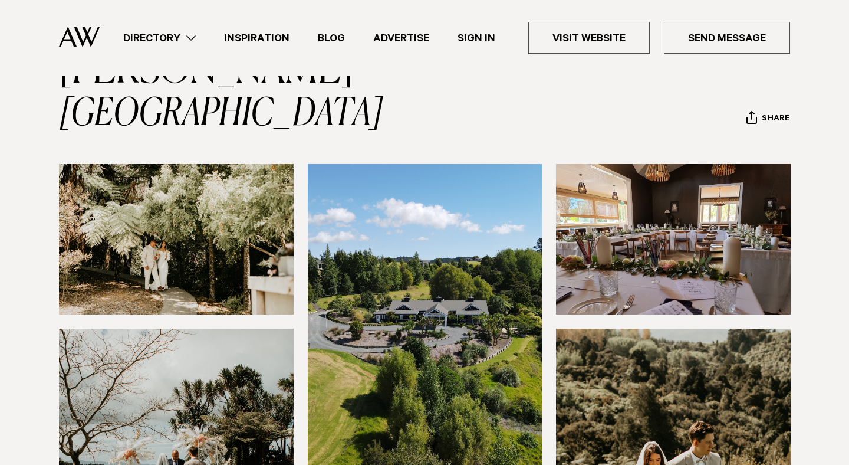
scroll to position [111, 0]
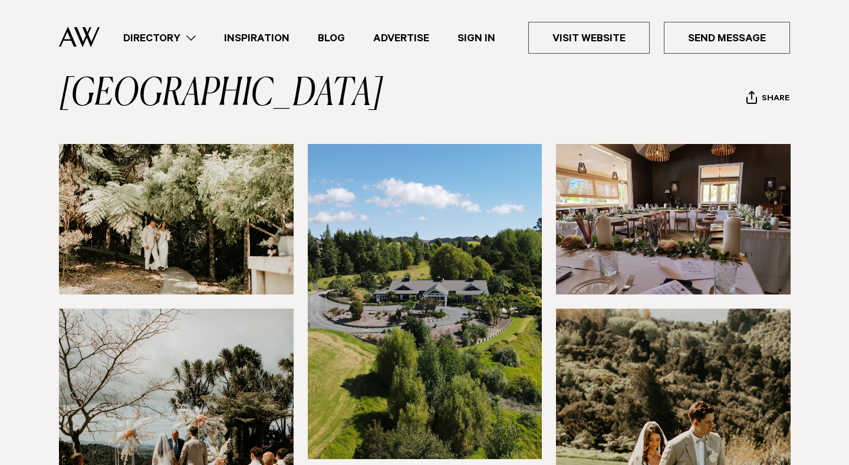
click at [380, 208] on img at bounding box center [425, 301] width 235 height 314
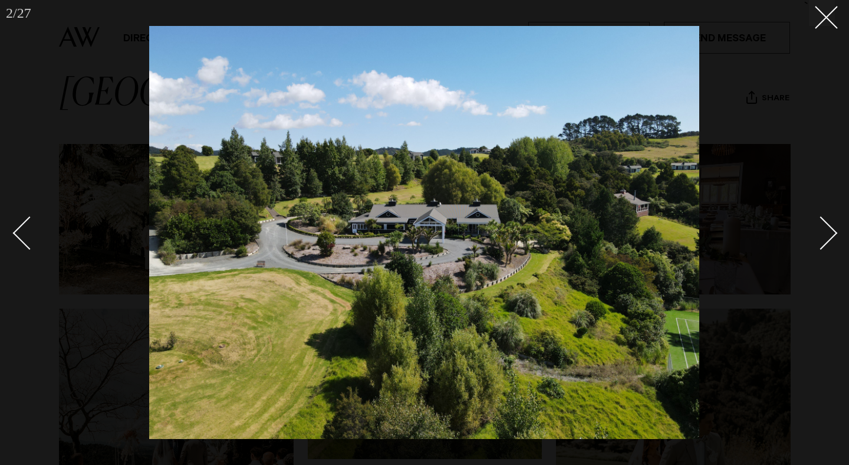
click at [827, 238] on div "Next slide" at bounding box center [821, 233] width 34 height 34
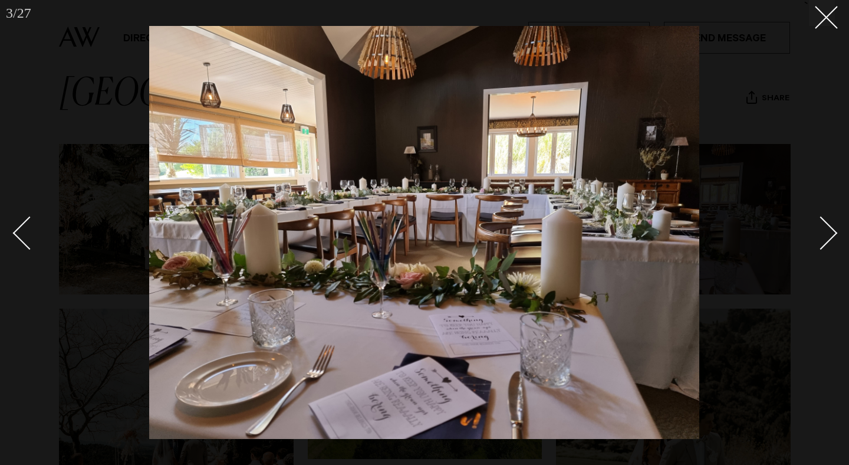
click at [827, 238] on div "Next slide" at bounding box center [821, 233] width 34 height 34
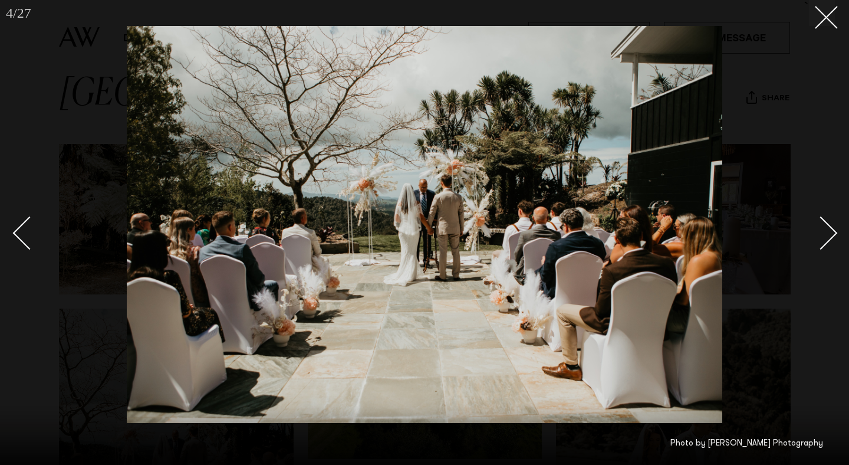
click at [827, 238] on div "Next slide" at bounding box center [821, 233] width 34 height 34
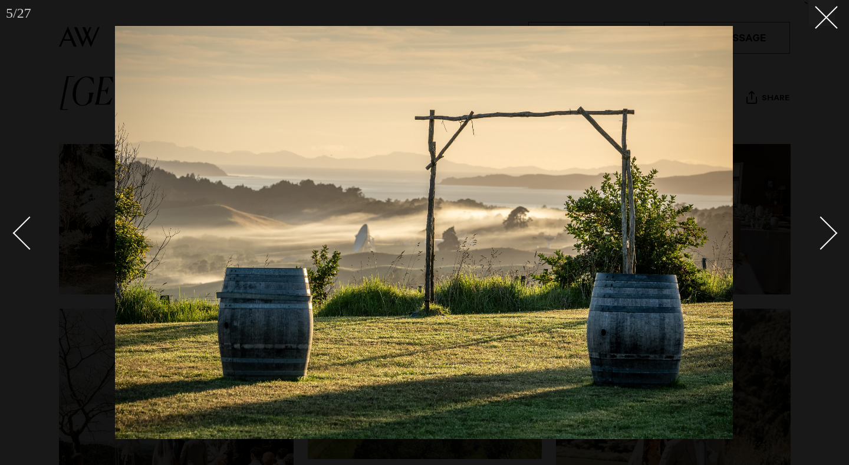
click at [827, 238] on div "Next slide" at bounding box center [821, 233] width 34 height 34
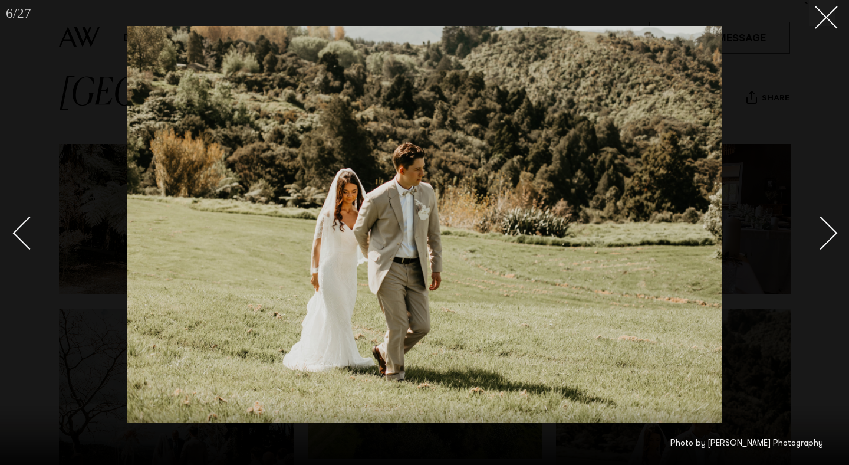
click at [827, 238] on div "Next slide" at bounding box center [821, 233] width 34 height 34
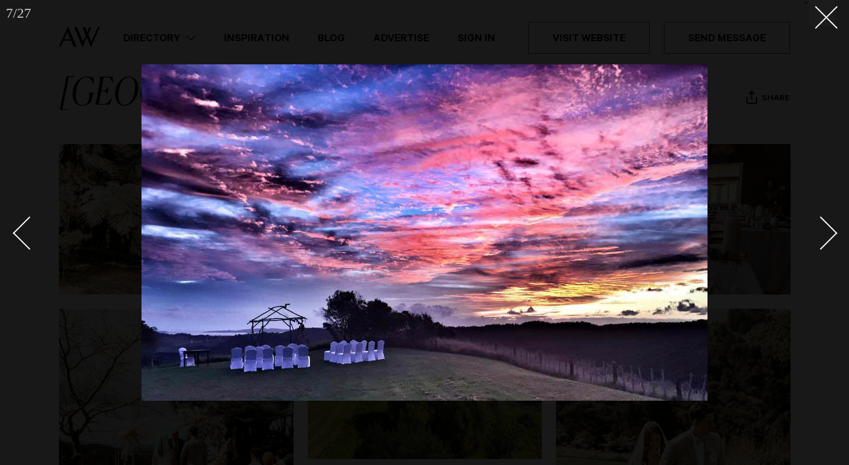
click at [827, 238] on div "Next slide" at bounding box center [821, 233] width 34 height 34
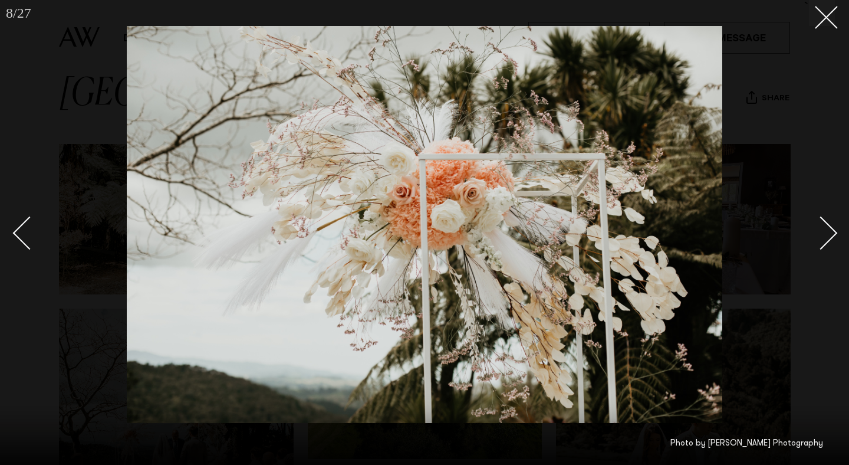
click at [827, 238] on div "Next slide" at bounding box center [821, 233] width 34 height 34
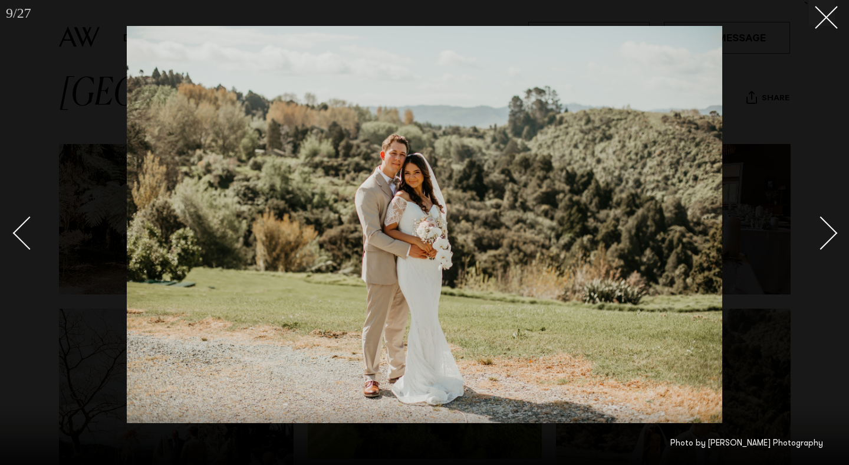
click at [827, 238] on div "Next slide" at bounding box center [821, 233] width 34 height 34
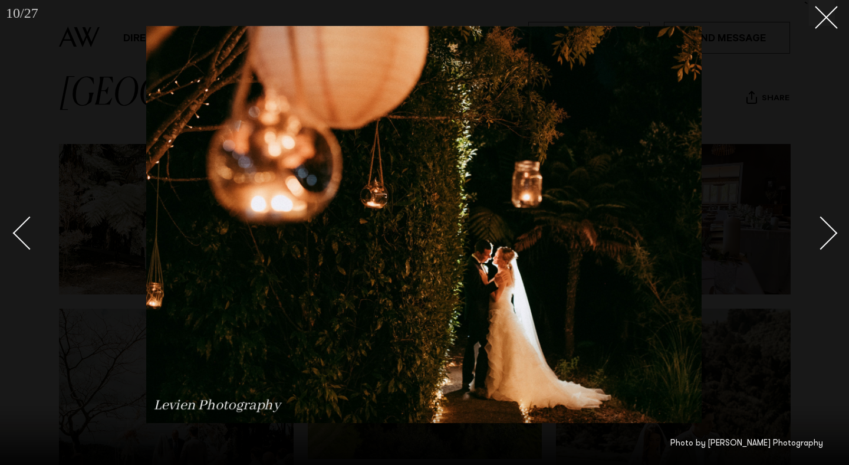
click at [827, 238] on div "Next slide" at bounding box center [821, 233] width 34 height 34
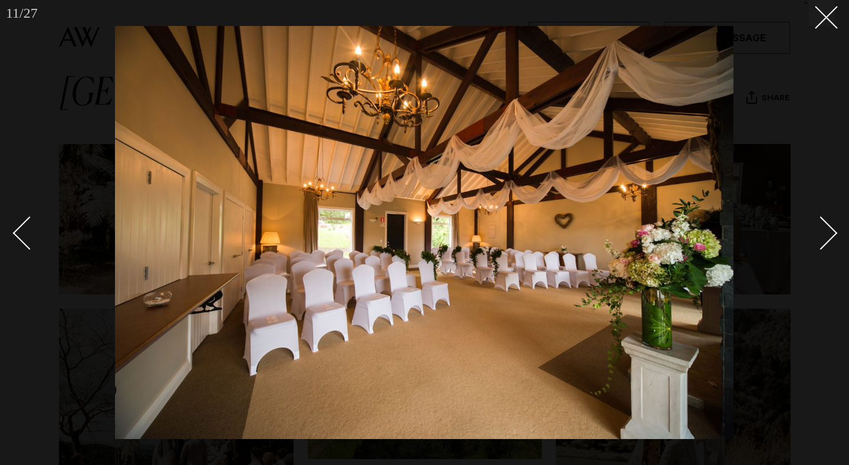
click at [827, 238] on div "Next slide" at bounding box center [821, 233] width 34 height 34
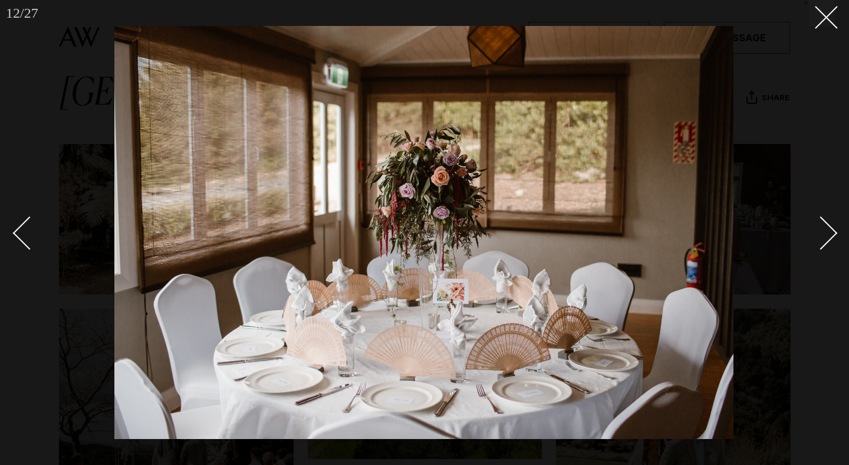
click at [827, 238] on div "Next slide" at bounding box center [821, 233] width 34 height 34
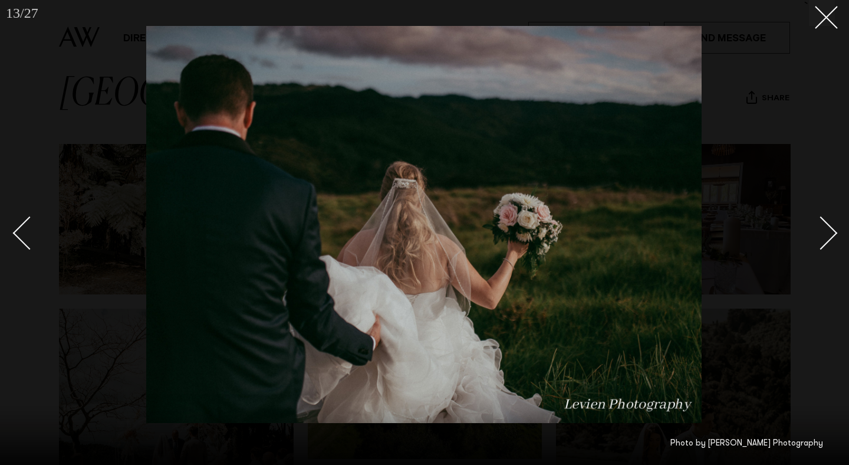
click at [827, 238] on div "Next slide" at bounding box center [821, 233] width 34 height 34
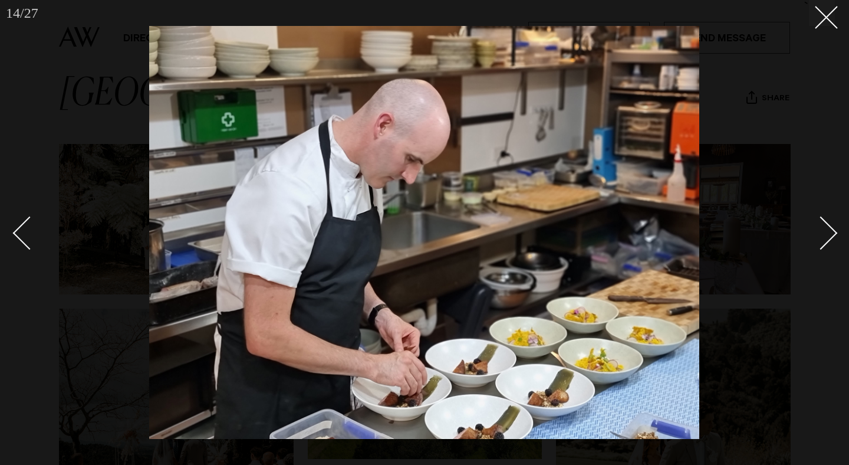
click at [827, 238] on div "Next slide" at bounding box center [821, 233] width 34 height 34
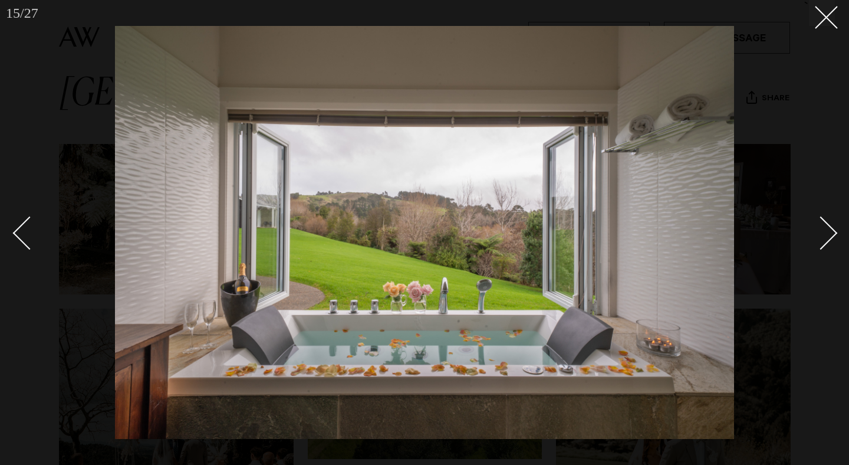
click at [827, 238] on div "Next slide" at bounding box center [821, 233] width 34 height 34
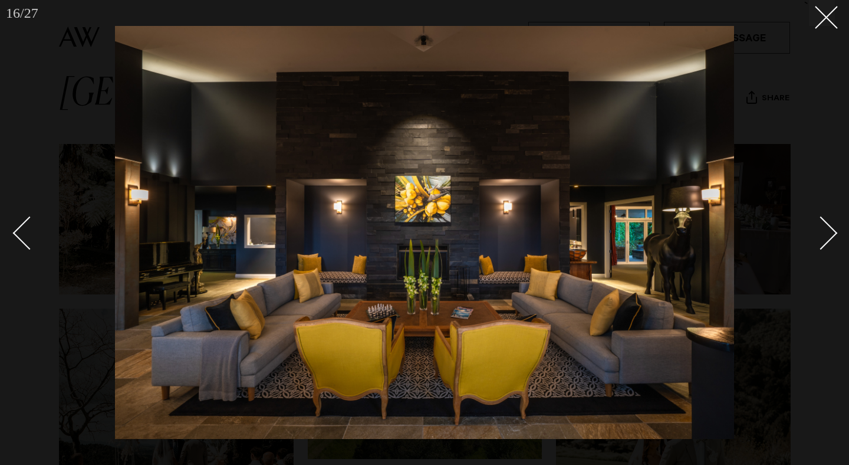
click at [827, 238] on div "Next slide" at bounding box center [821, 233] width 34 height 34
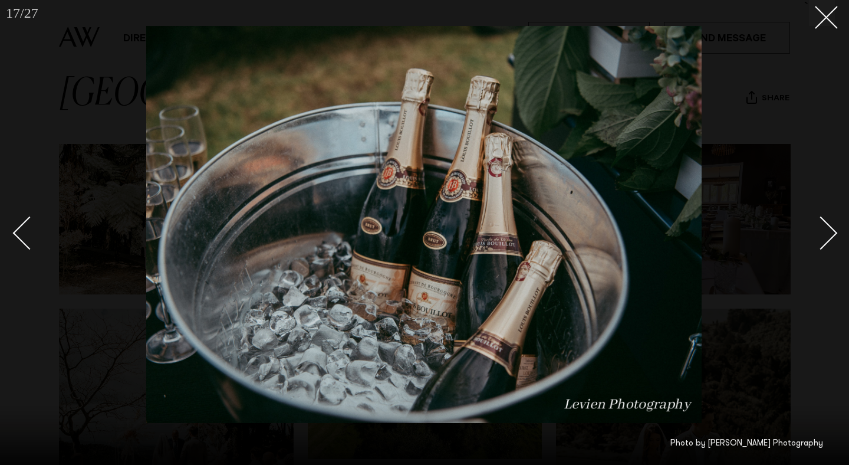
click at [827, 238] on div "Next slide" at bounding box center [821, 233] width 34 height 34
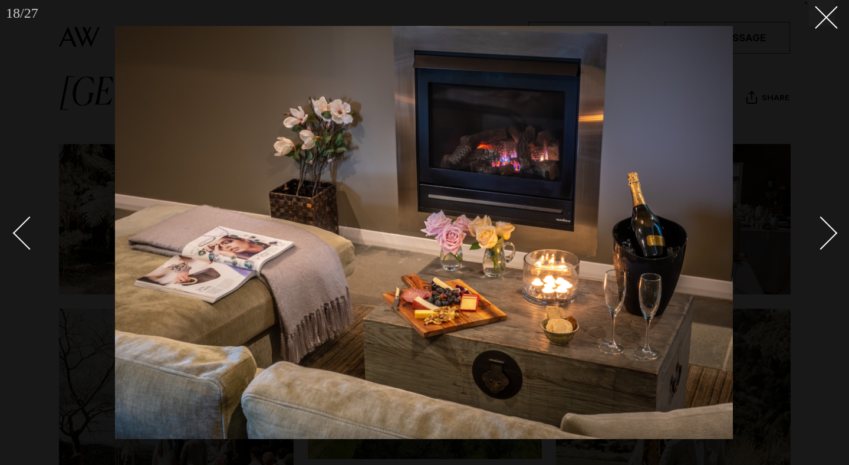
click at [827, 238] on div "Next slide" at bounding box center [821, 233] width 34 height 34
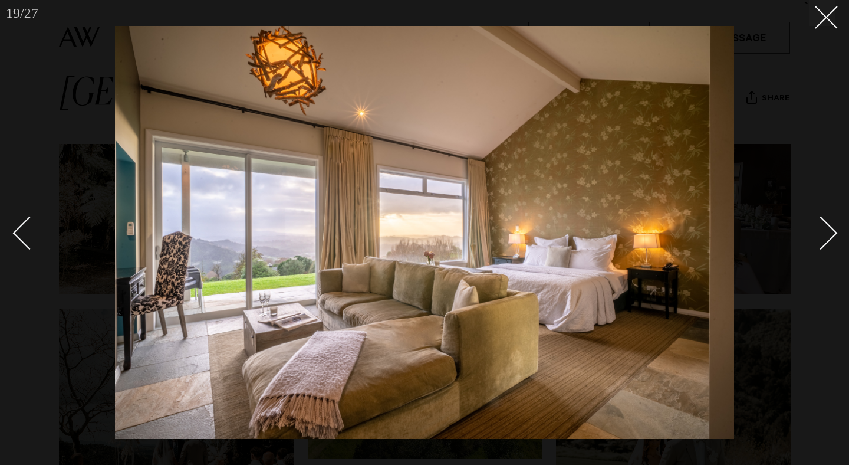
click at [827, 238] on div "Next slide" at bounding box center [821, 233] width 34 height 34
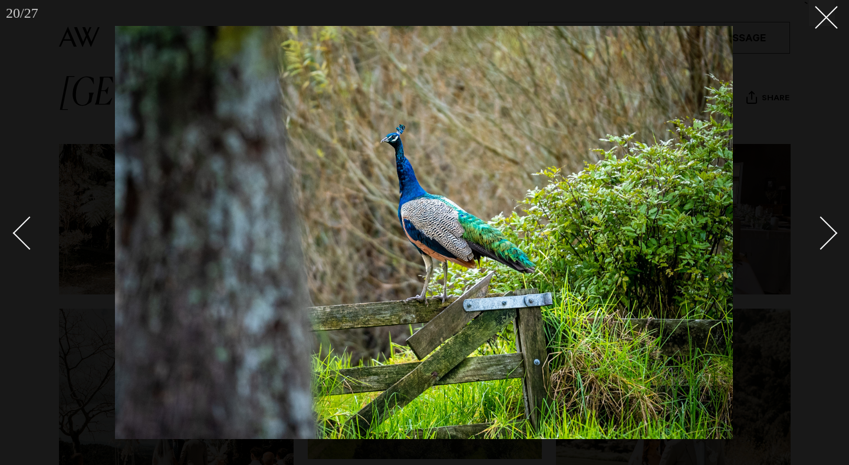
click at [827, 238] on div "Next slide" at bounding box center [821, 233] width 34 height 34
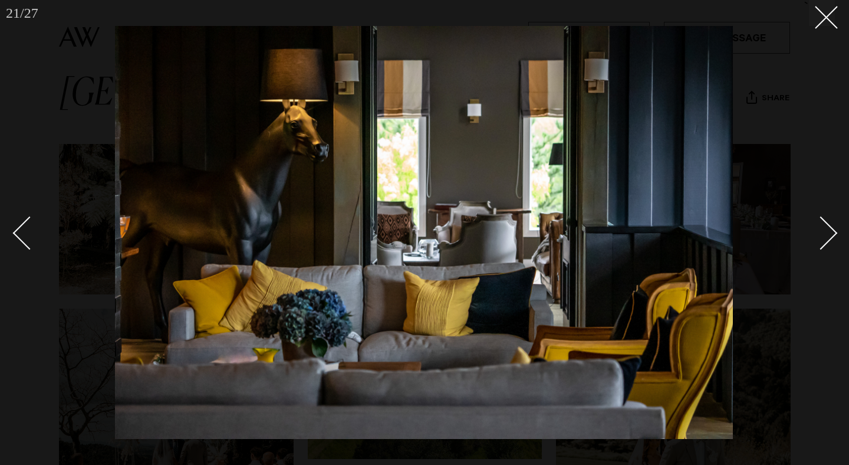
click at [827, 238] on div "Next slide" at bounding box center [821, 233] width 34 height 34
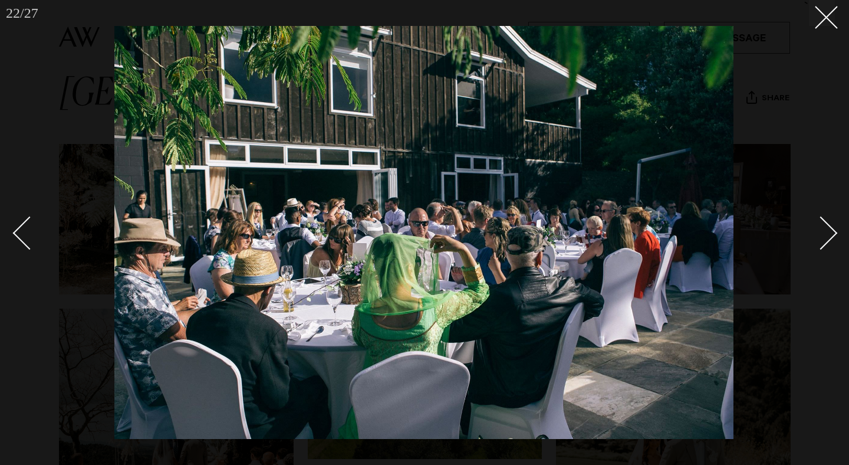
click at [827, 238] on div "Next slide" at bounding box center [821, 233] width 34 height 34
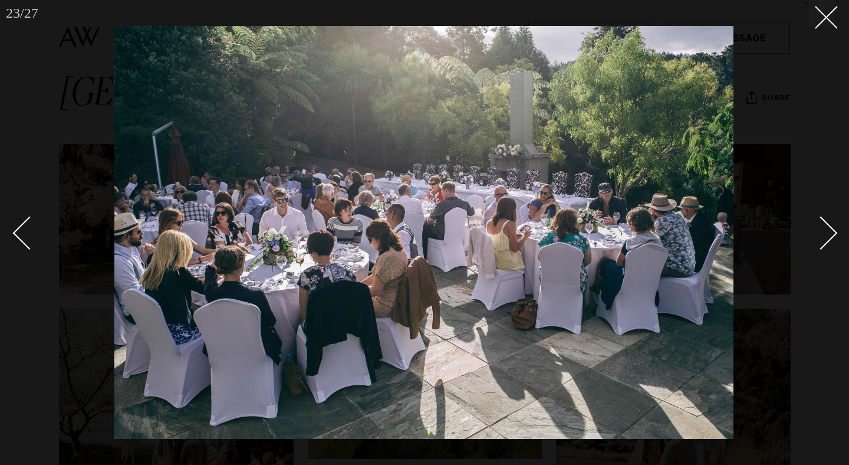
click at [827, 238] on div "Next slide" at bounding box center [821, 233] width 34 height 34
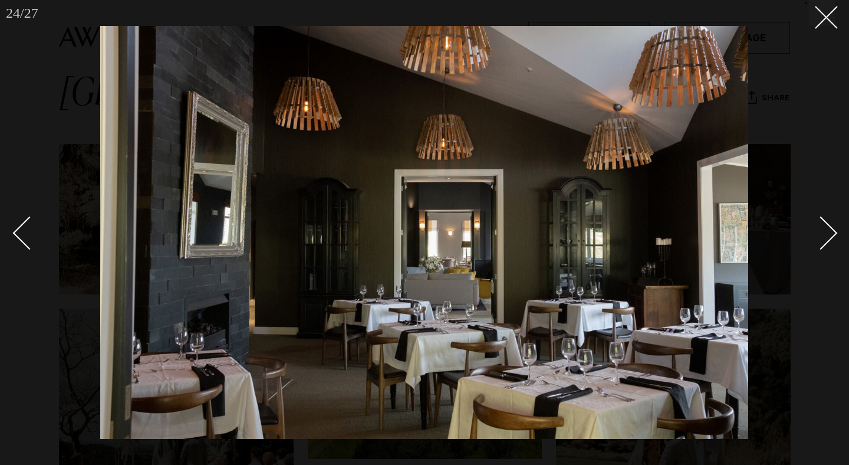
click at [827, 238] on div "Next slide" at bounding box center [821, 233] width 34 height 34
